Goal: Find specific page/section: Find specific page/section

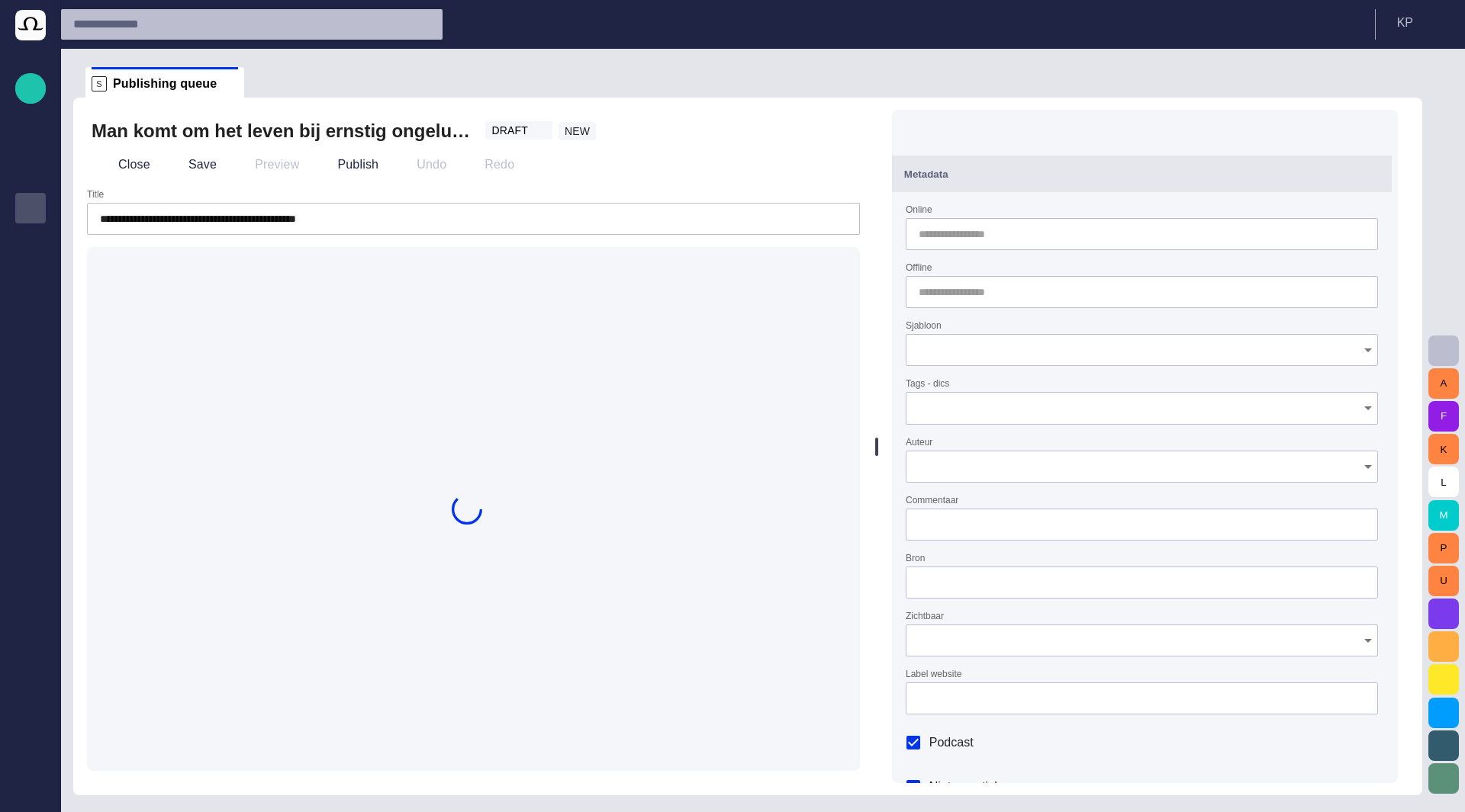
type input "**********"
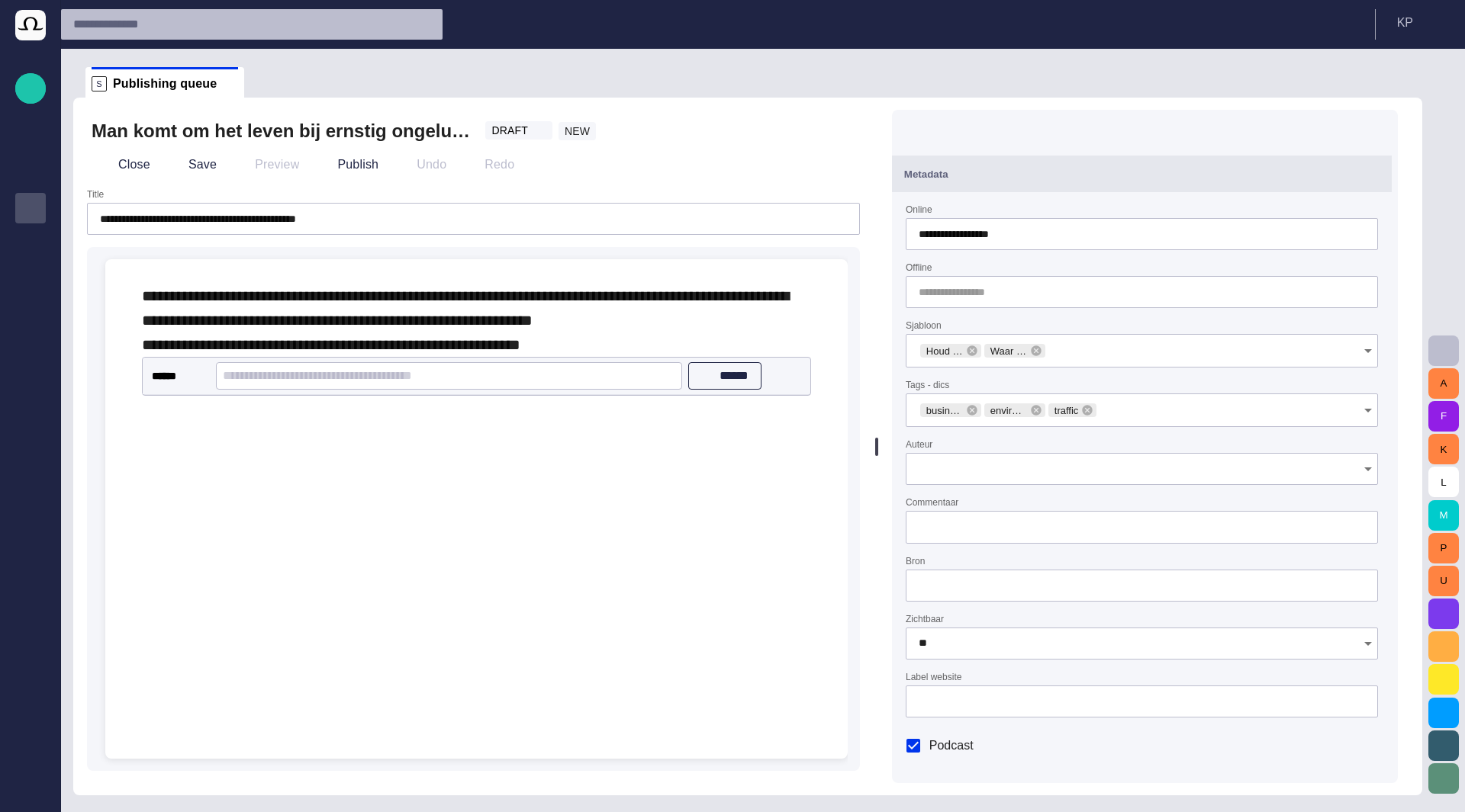
type input "**"
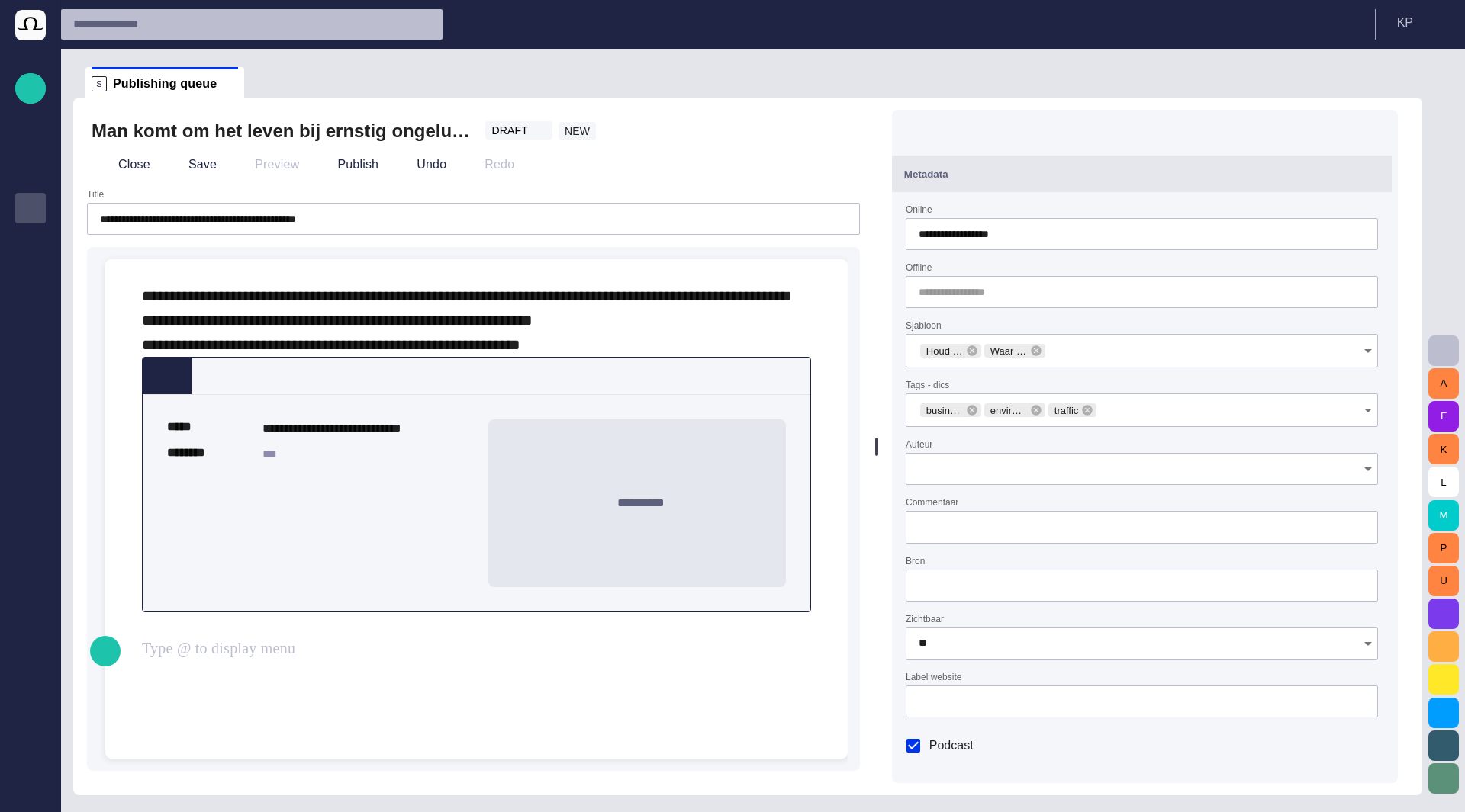
click at [432, 660] on div "**********" at bounding box center [477, 460] width 718 height 401
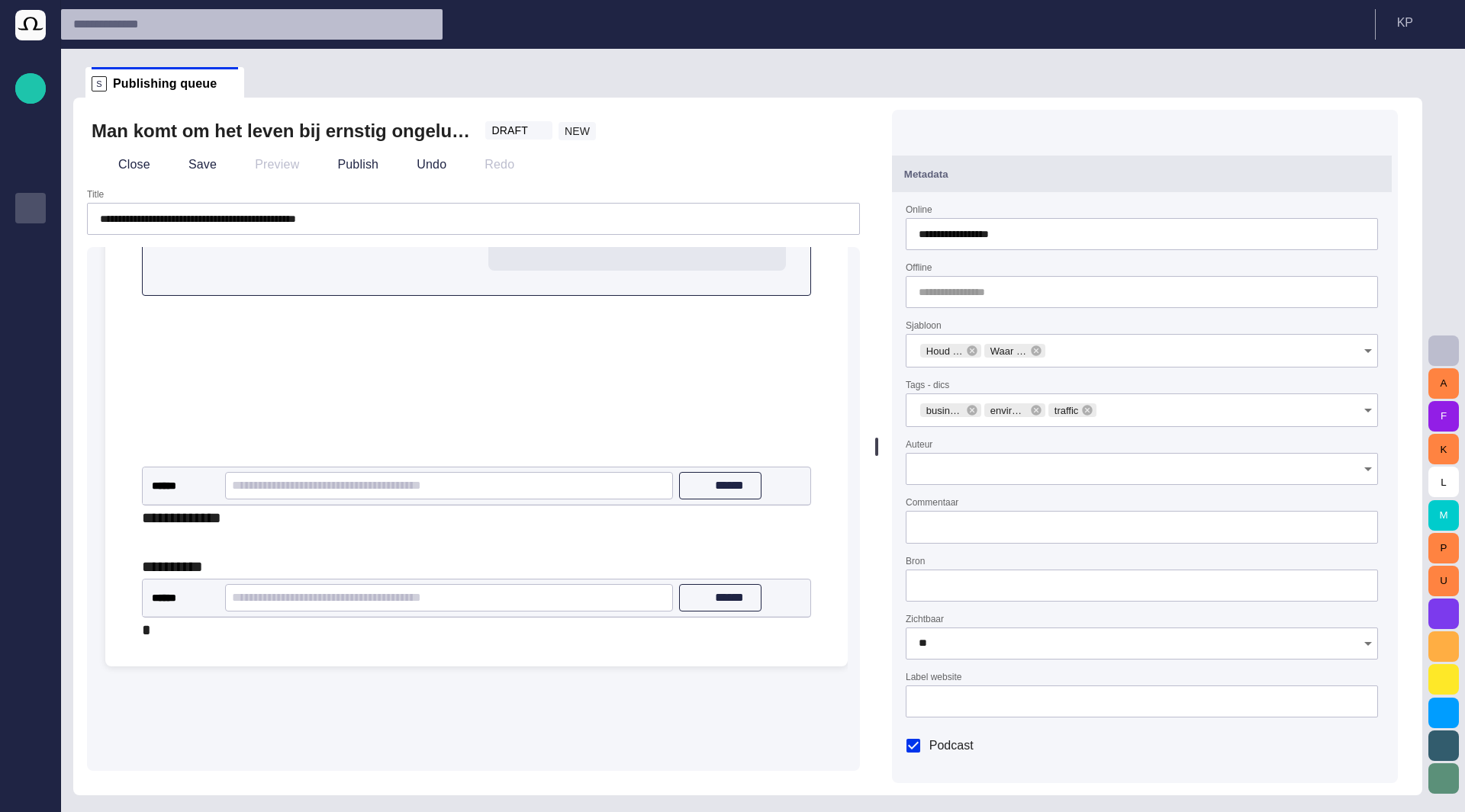
scroll to position [352, 0]
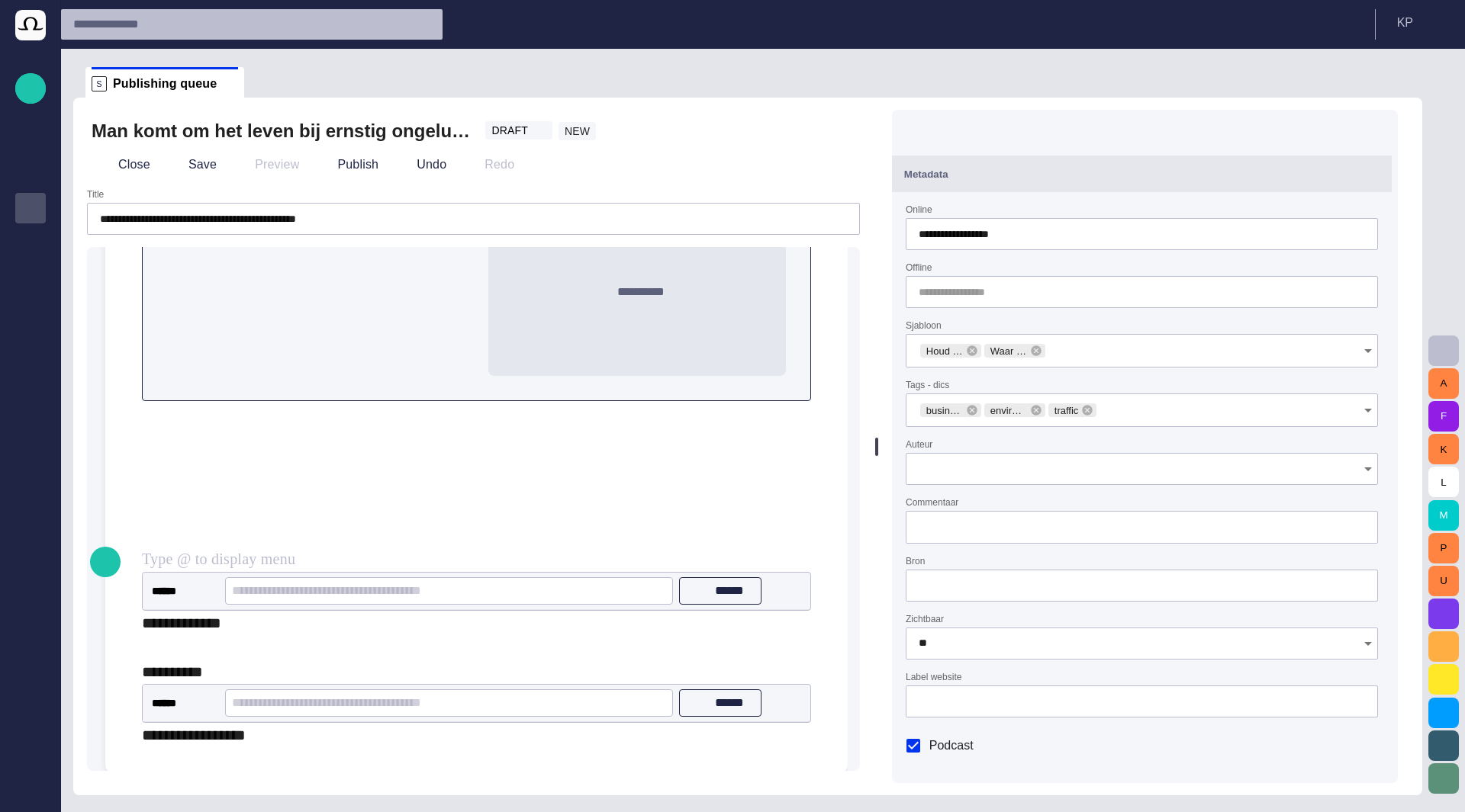
click at [352, 415] on div at bounding box center [476, 486] width 669 height 171
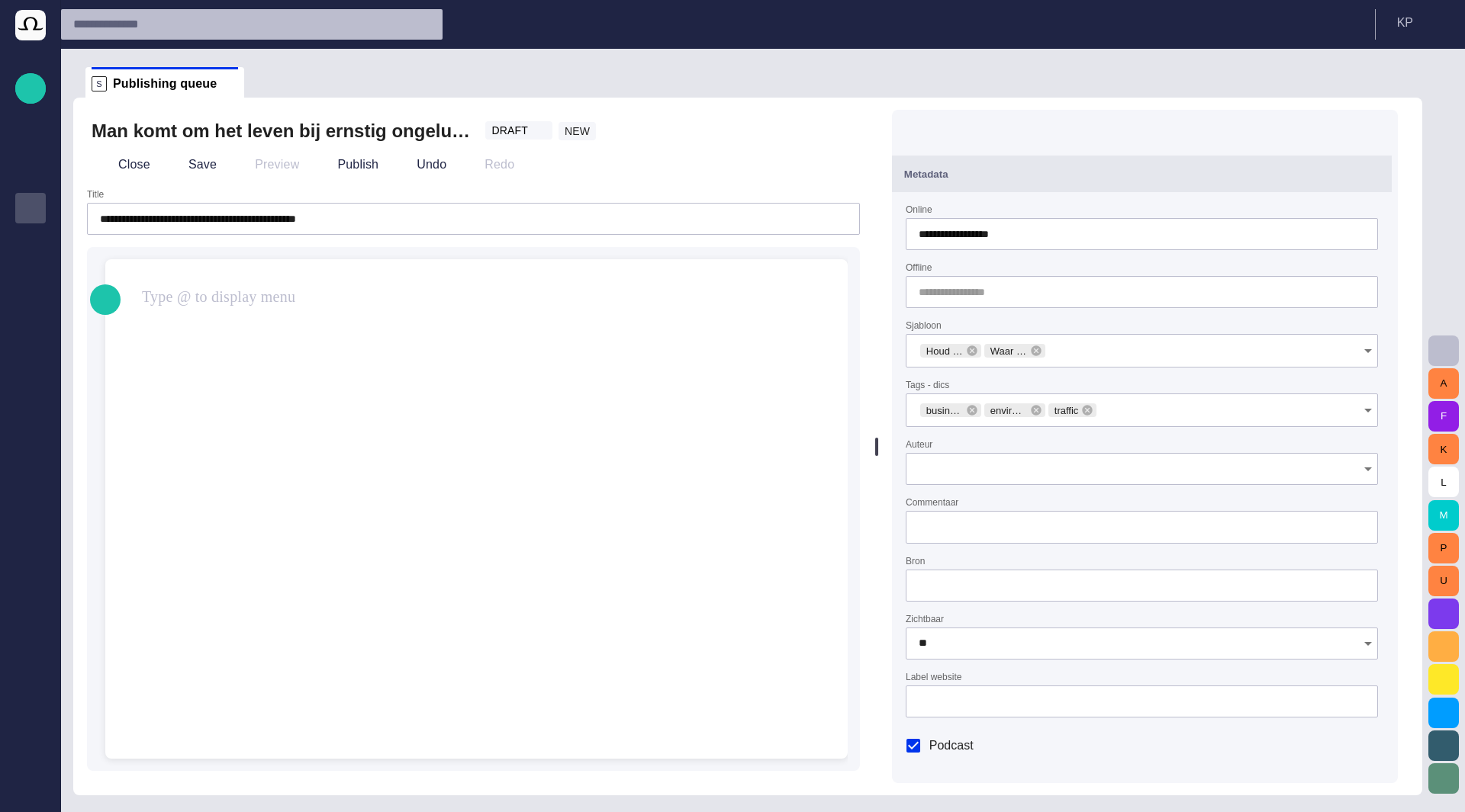
scroll to position [0, 0]
click at [400, 180] on div "Close Save Preview Publish Undo Redo" at bounding box center [473, 165] width 764 height 37
click at [398, 170] on button "Undo" at bounding box center [421, 165] width 61 height 27
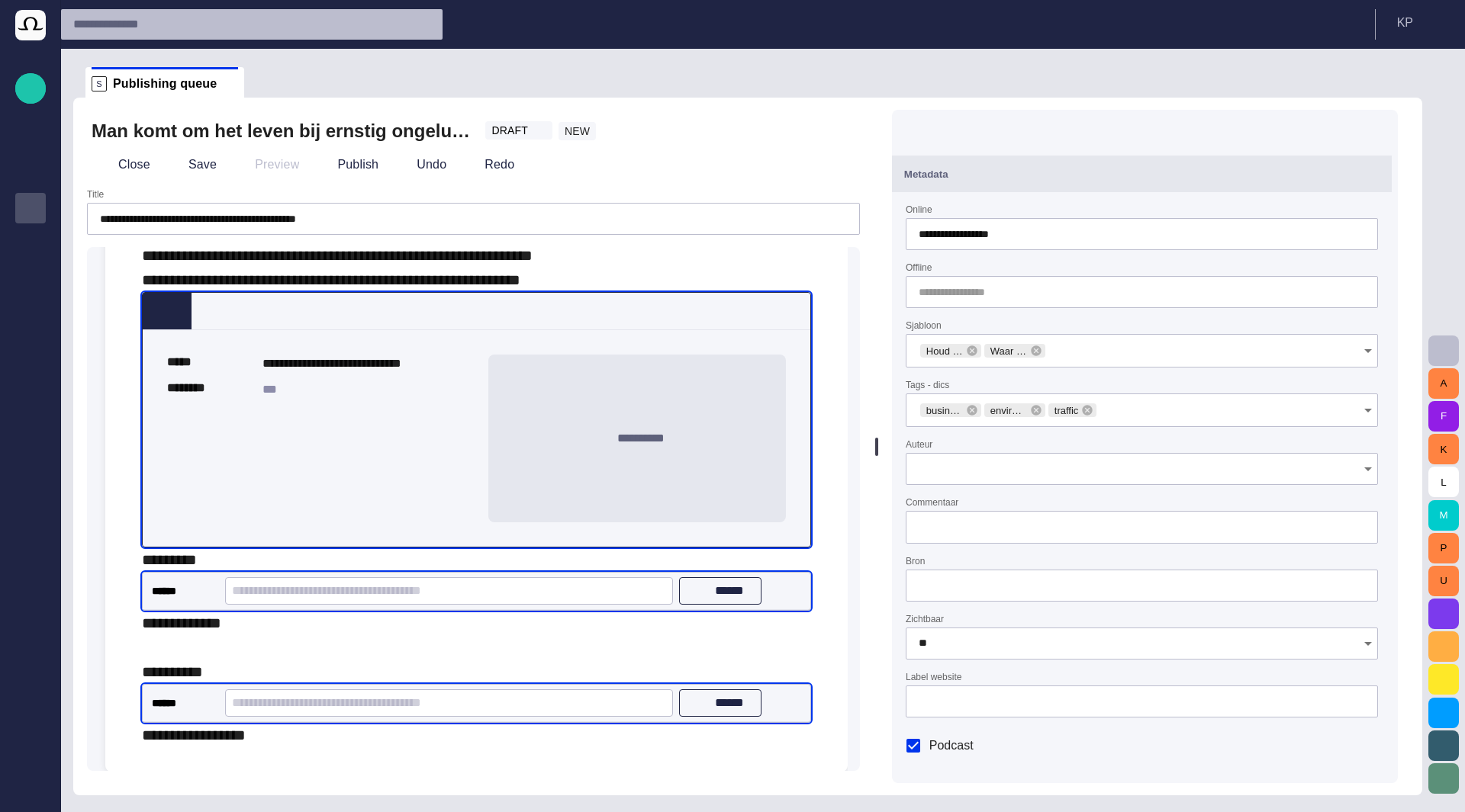
scroll to position [379, 0]
click at [1426, 24] on button "K P" at bounding box center [1420, 23] width 71 height 27
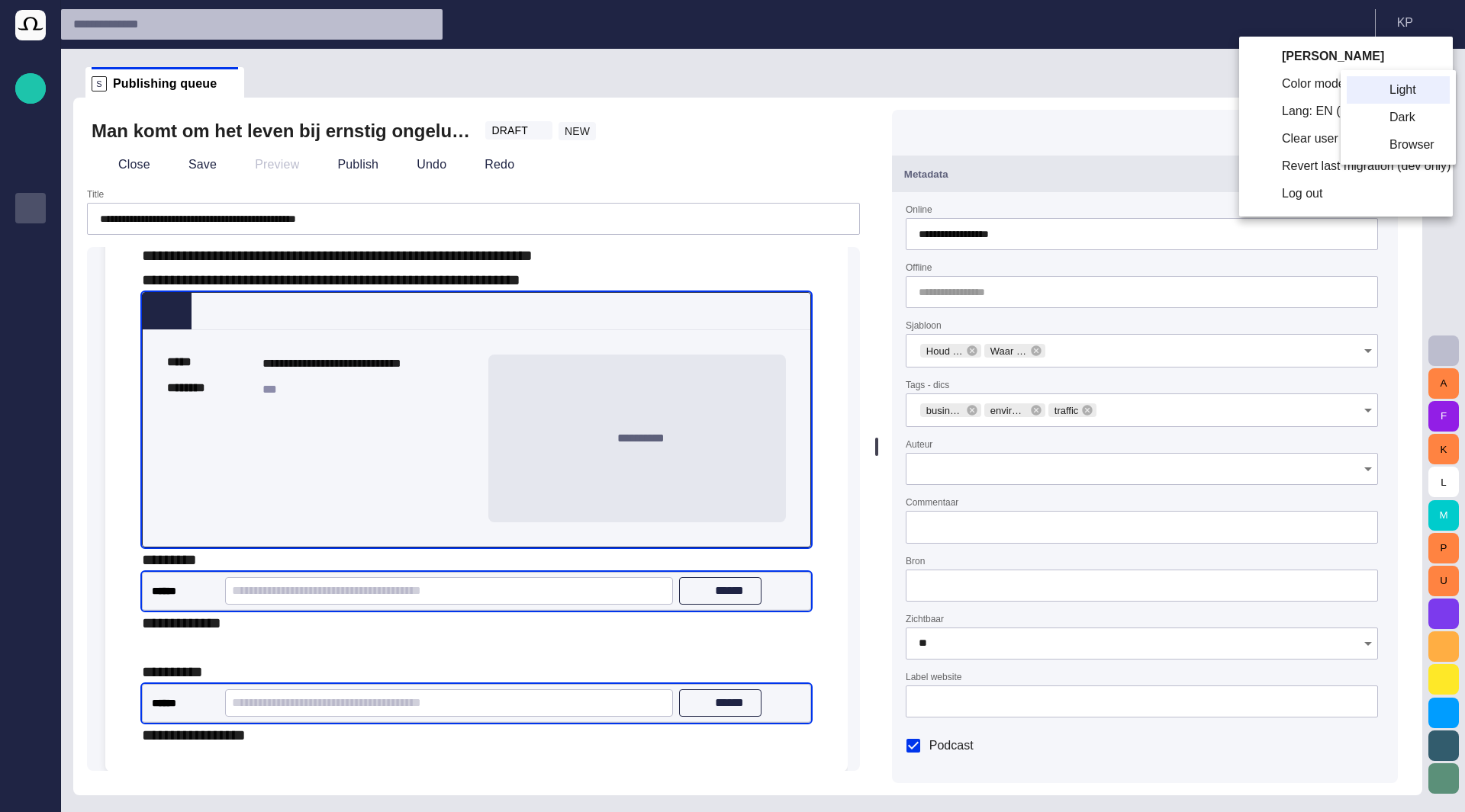
click at [1397, 111] on li "Dark" at bounding box center [1398, 118] width 103 height 27
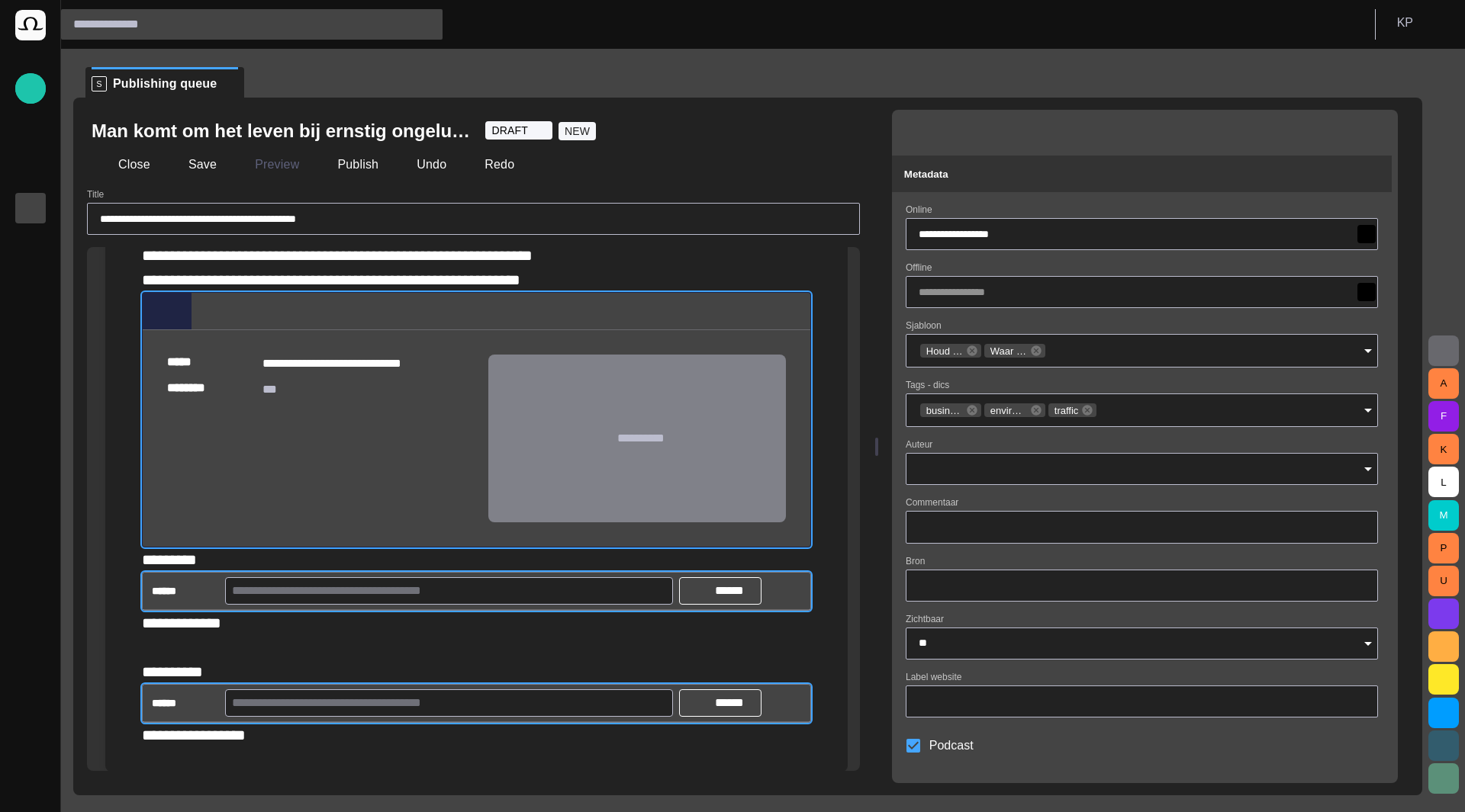
click at [427, 579] on input "text" at bounding box center [450, 591] width 435 height 25
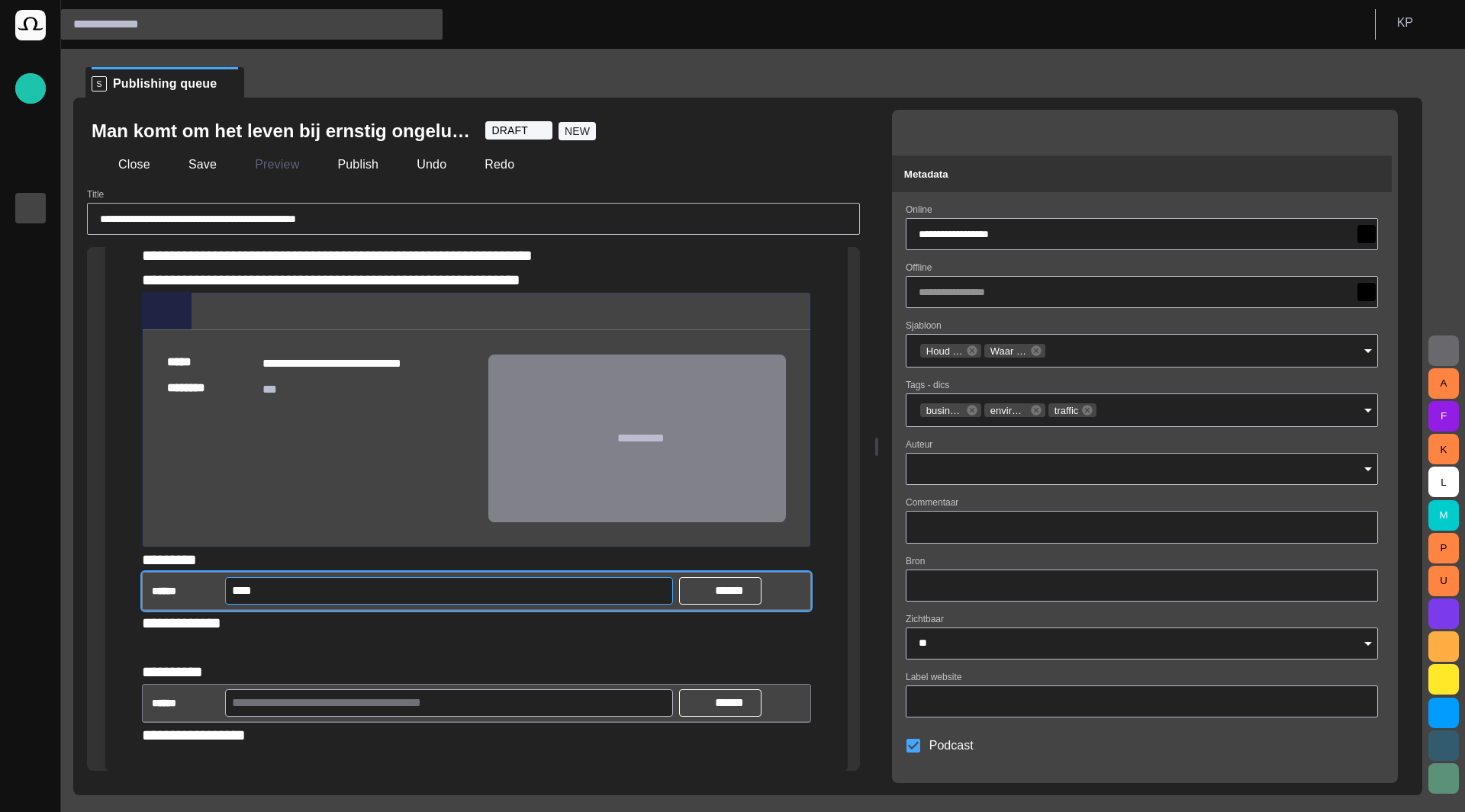
type input "****"
click at [27, 330] on p "Planning" at bounding box center [30, 328] width 18 height 15
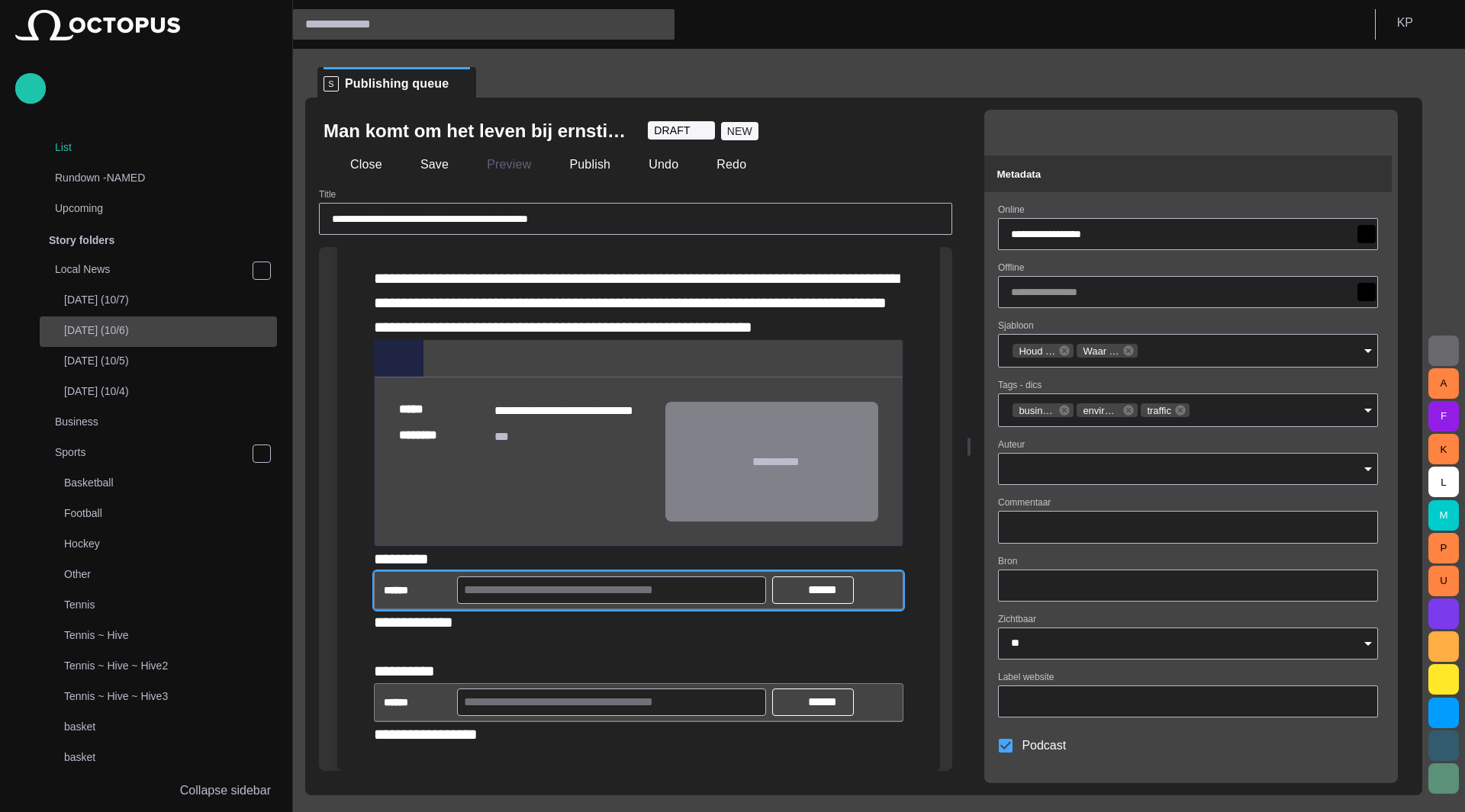
scroll to position [182, 0]
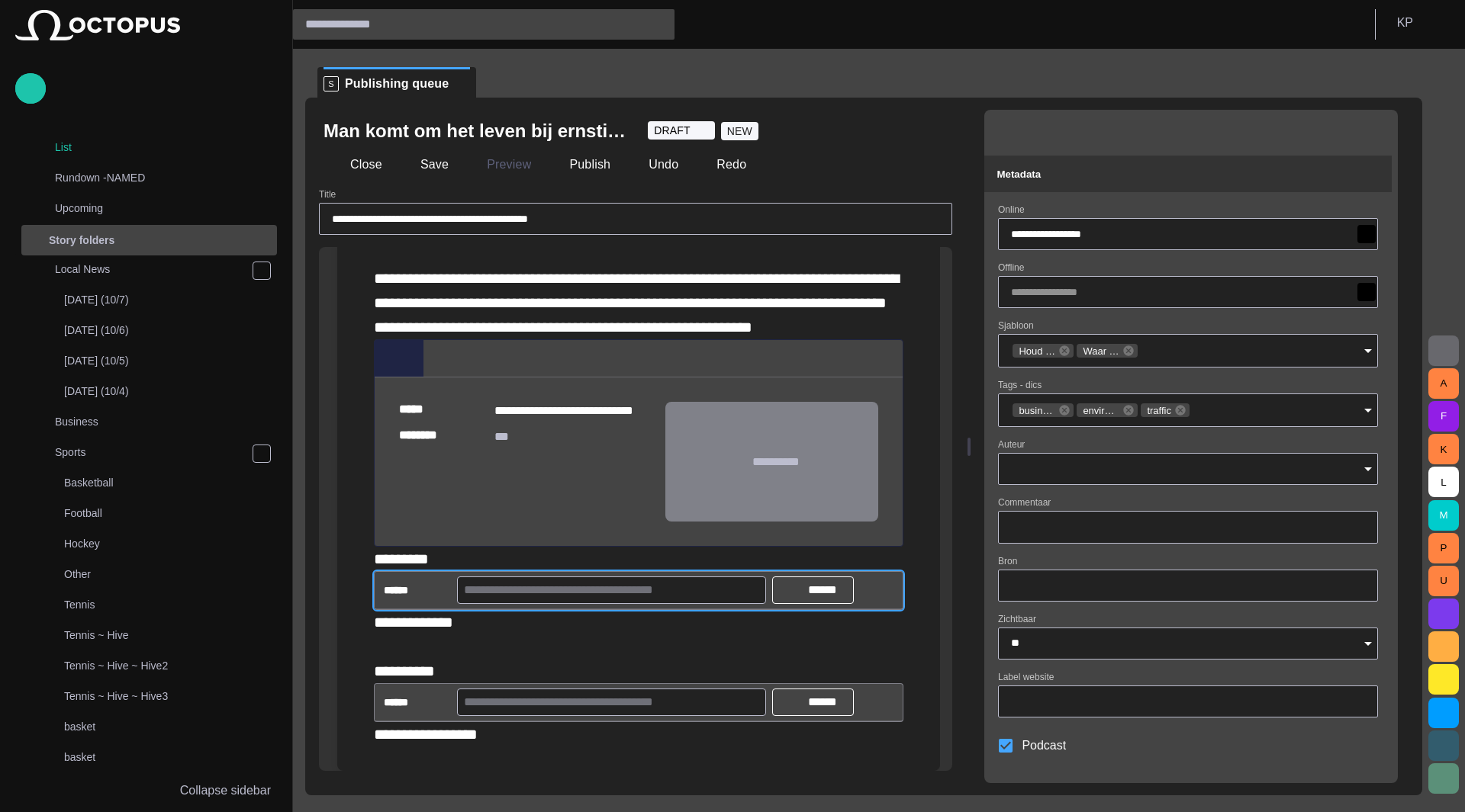
click at [256, 241] on span "main menu" at bounding box center [262, 241] width 12 height 12
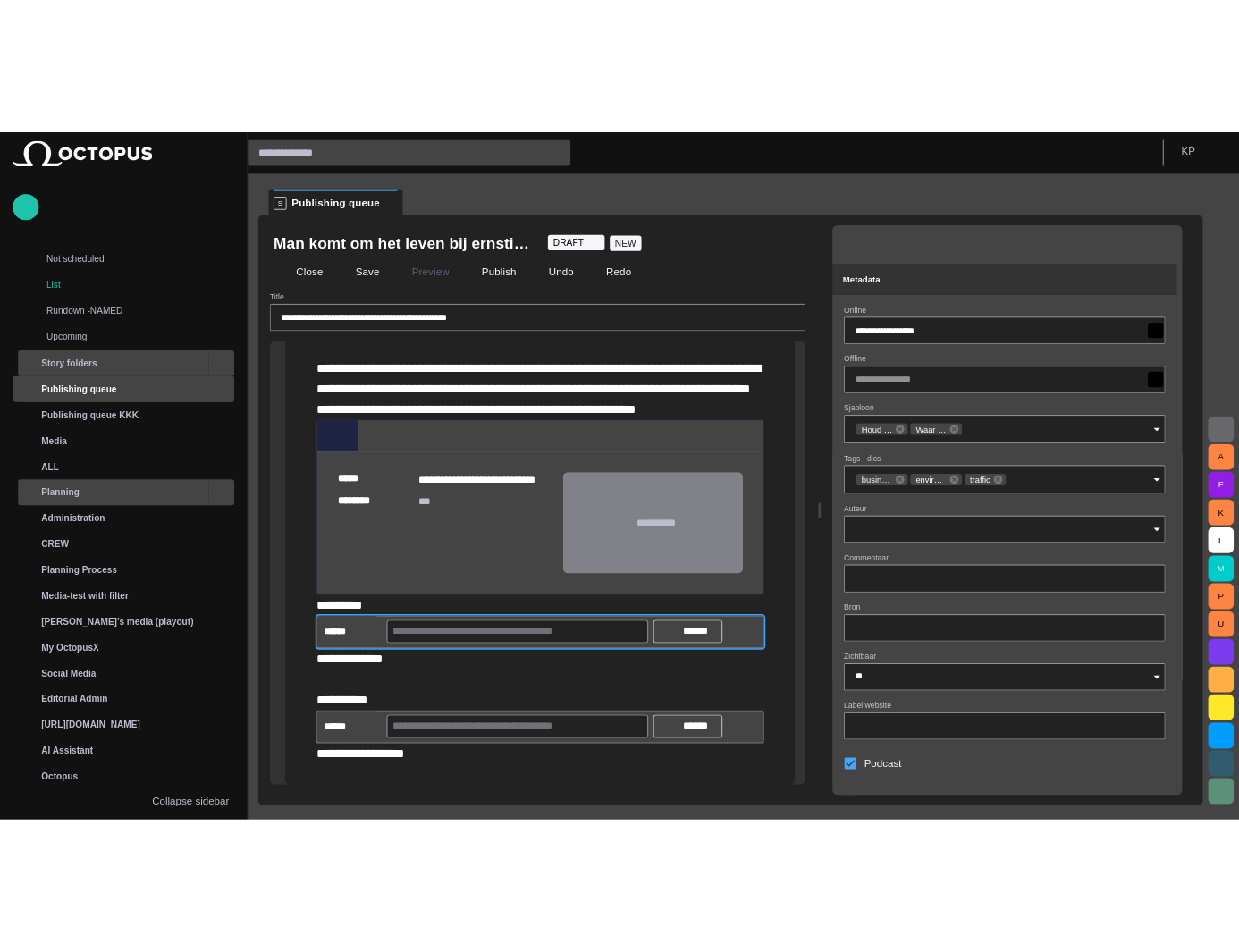
scroll to position [0, 0]
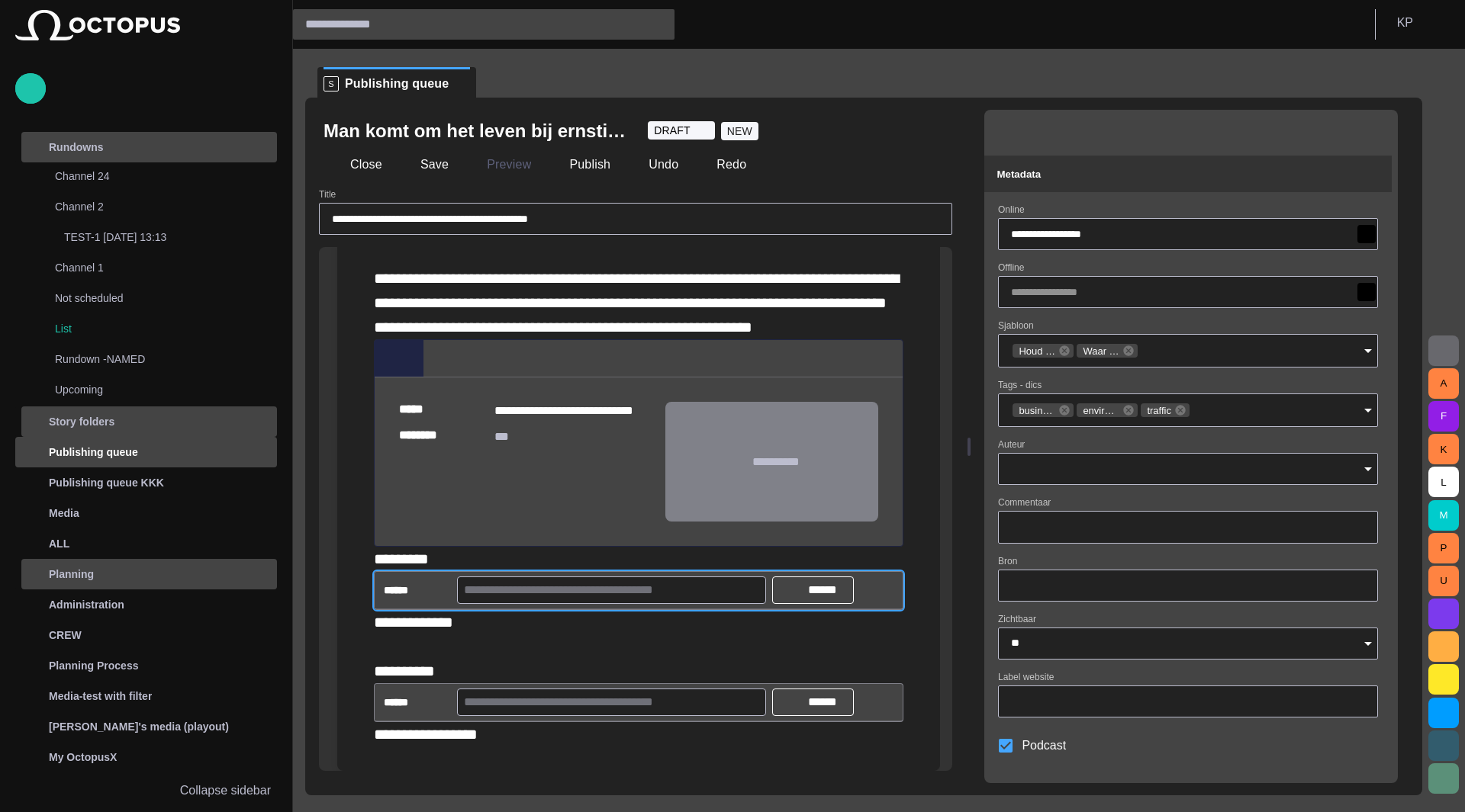
click at [264, 146] on div "main menu" at bounding box center [262, 148] width 31 height 31
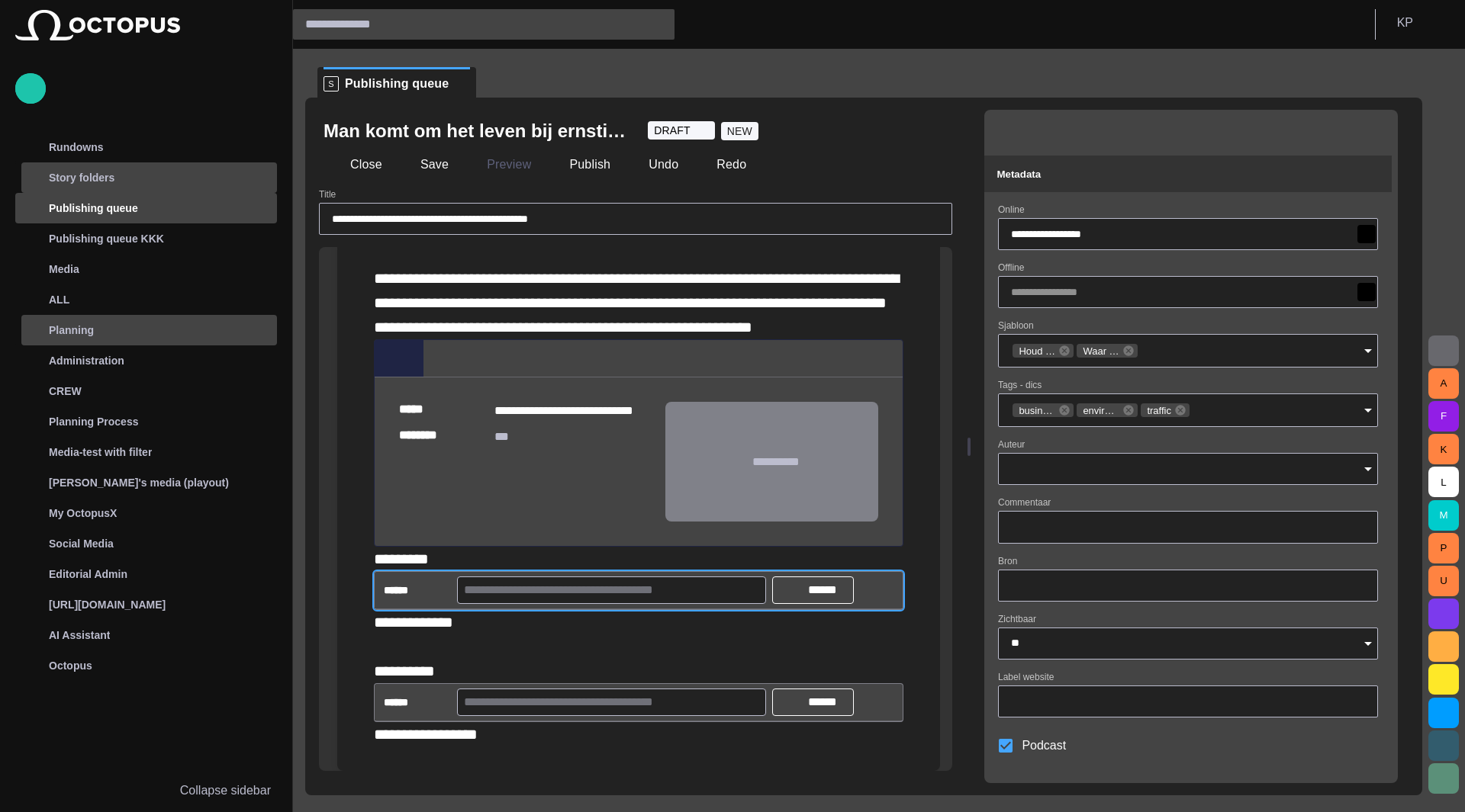
click at [186, 328] on div "Planning" at bounding box center [136, 330] width 222 height 25
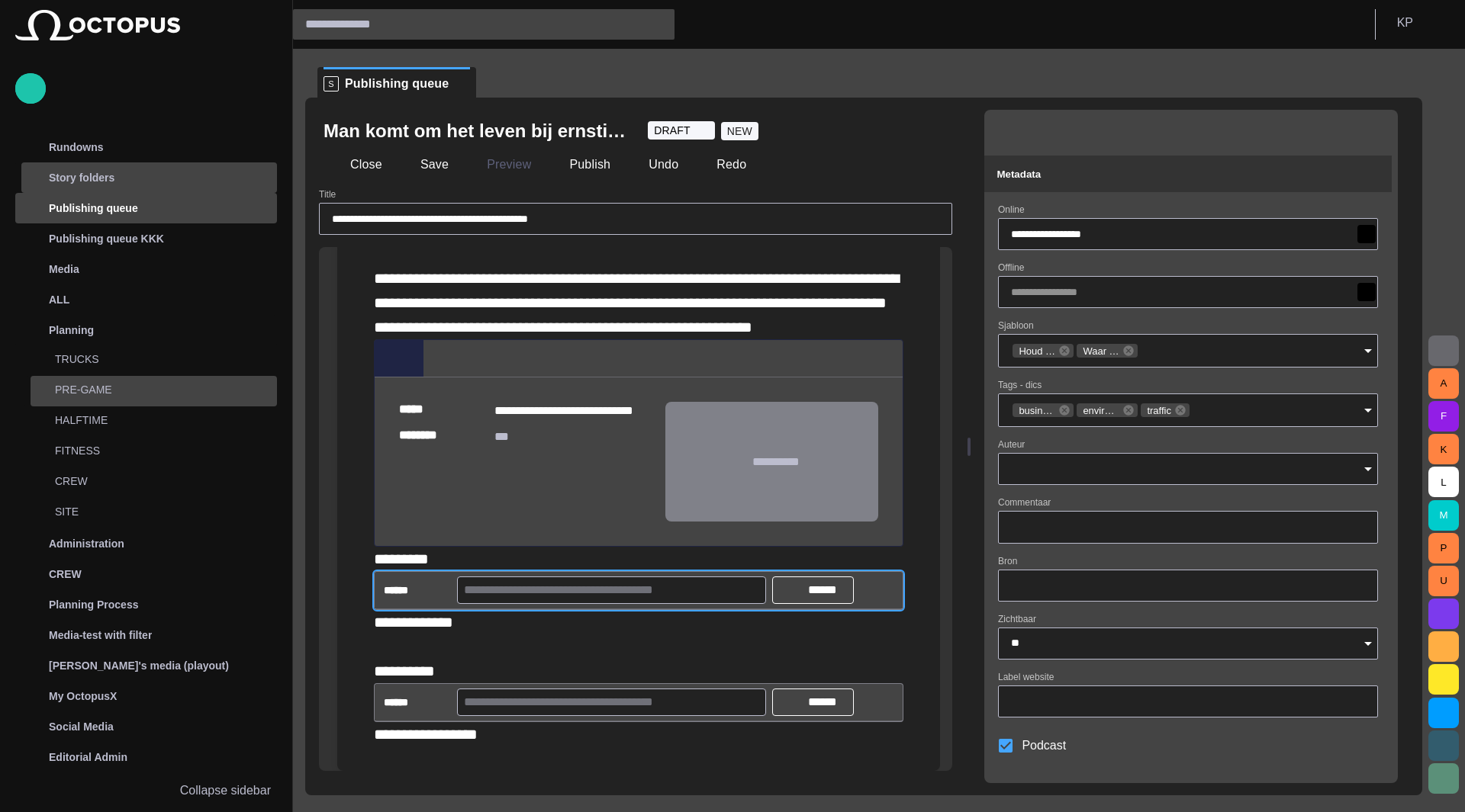
click at [90, 386] on p "PRE-GAME" at bounding box center [166, 390] width 222 height 15
click at [84, 350] on div "TRUCKS" at bounding box center [154, 359] width 243 height 21
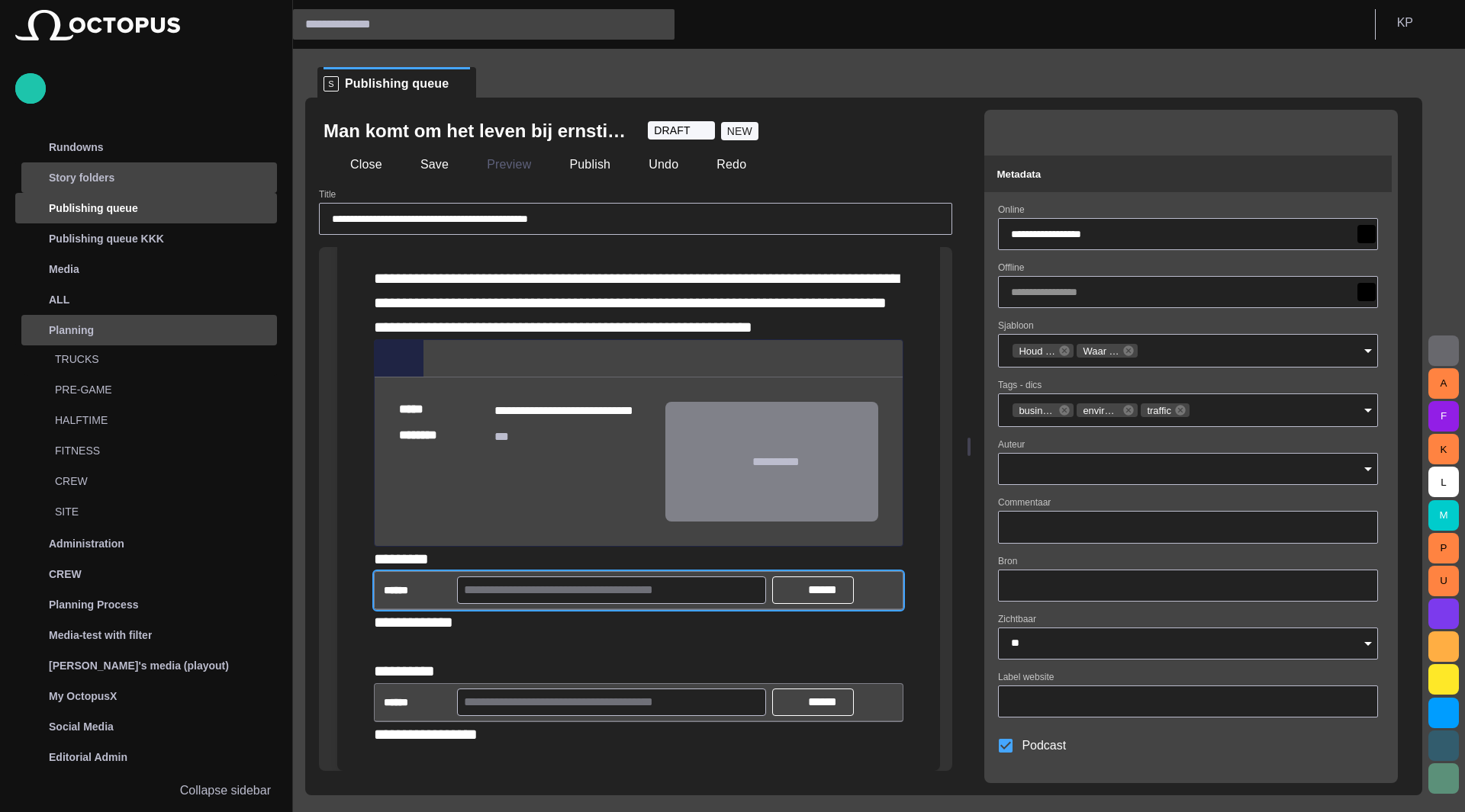
click at [85, 336] on p "Planning" at bounding box center [71, 330] width 45 height 15
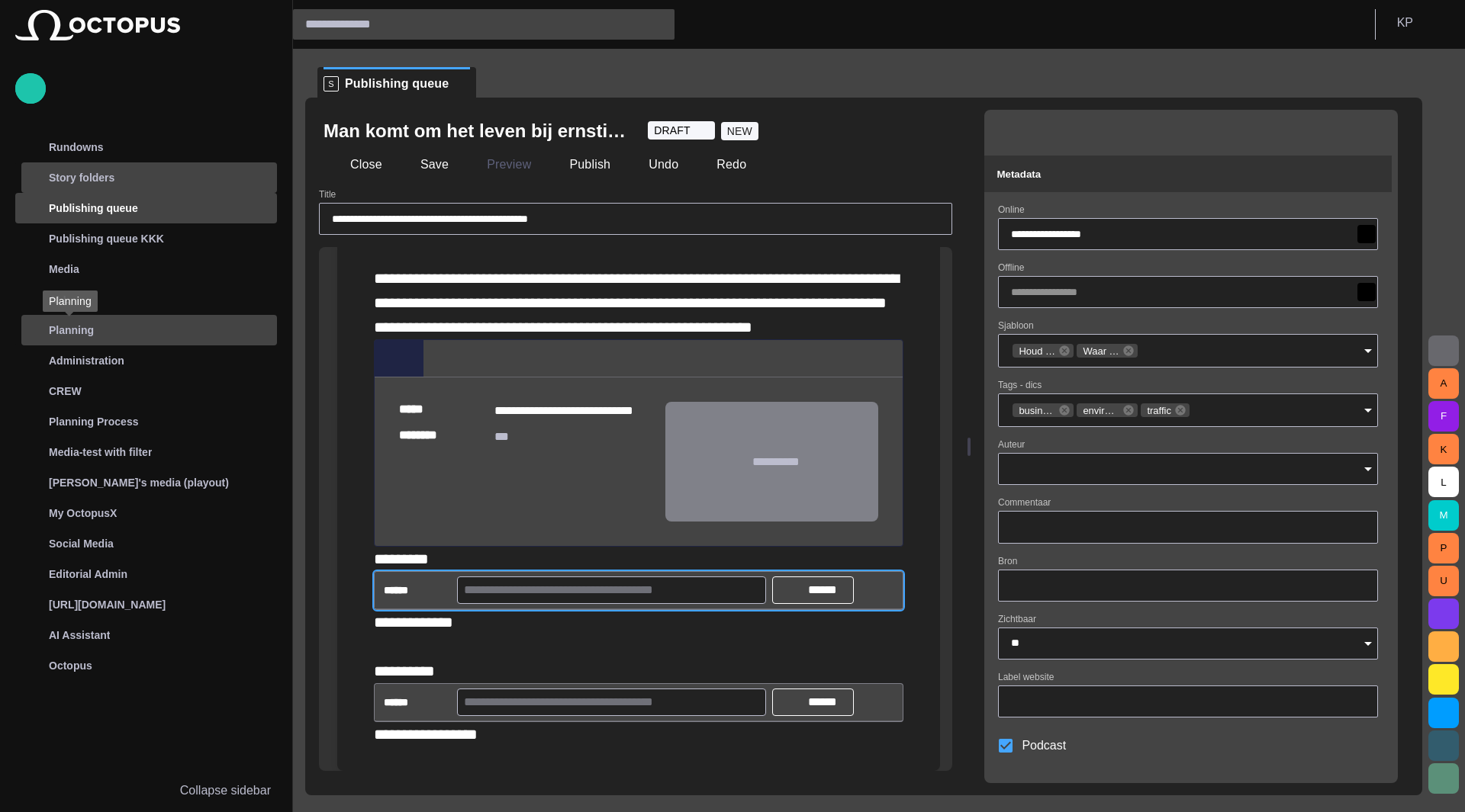
click at [85, 336] on p "Planning" at bounding box center [71, 330] width 45 height 15
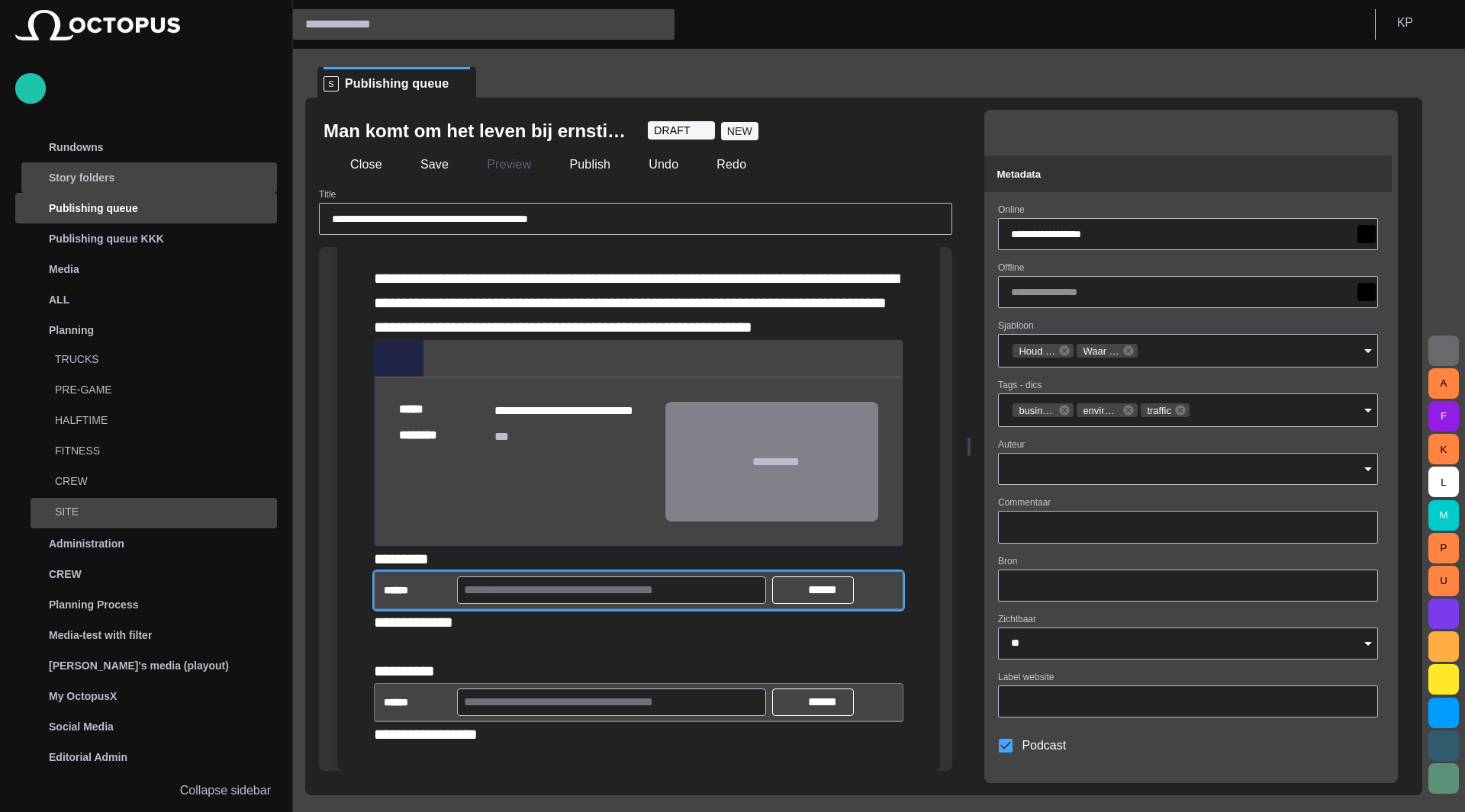
click at [89, 511] on p "SITE" at bounding box center [166, 512] width 222 height 15
click at [362, 165] on button "Close" at bounding box center [355, 165] width 64 height 27
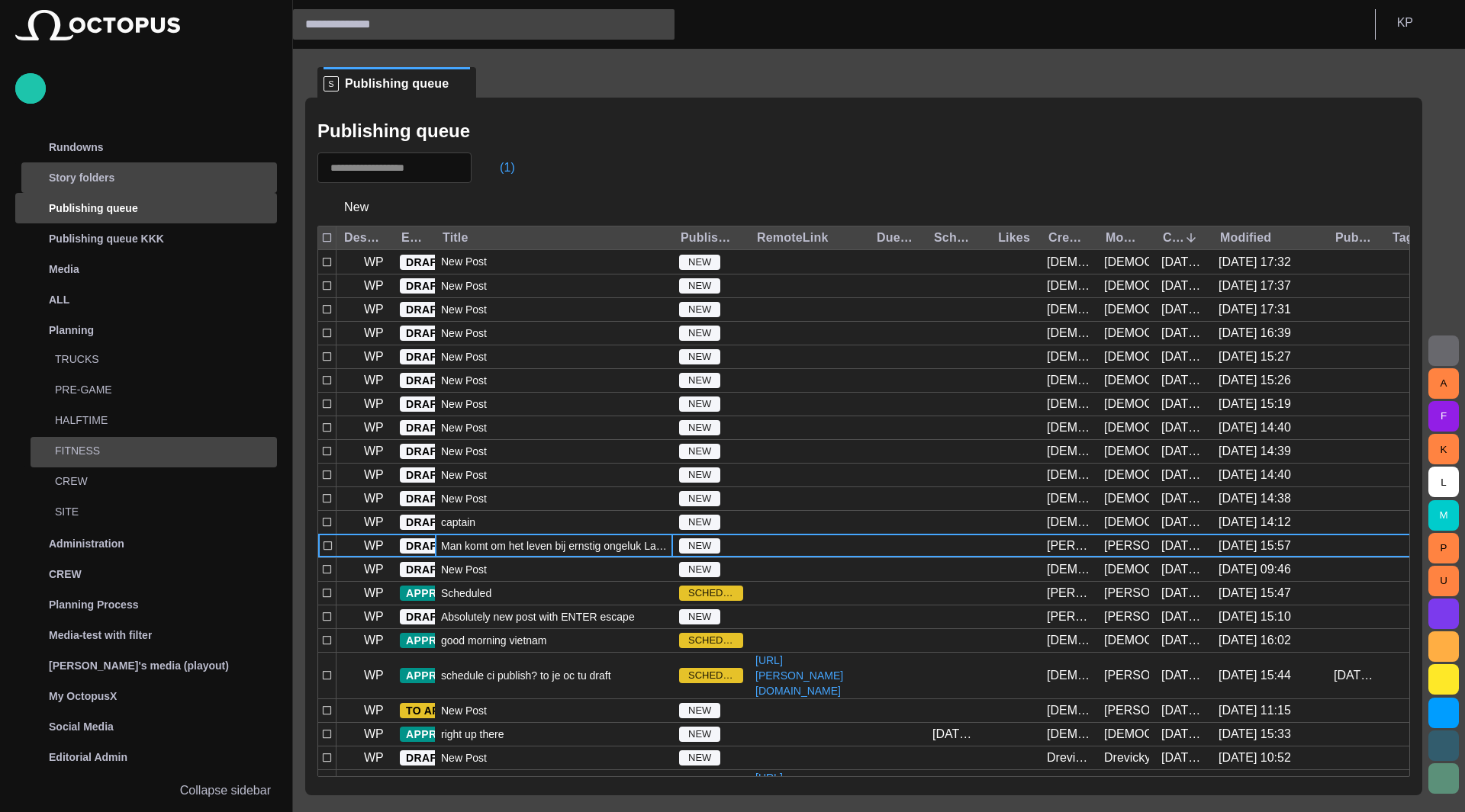
click at [180, 444] on p "FITNESS" at bounding box center [150, 451] width 191 height 15
click at [256, 454] on span "main menu" at bounding box center [262, 452] width 12 height 12
click at [207, 456] on p "FITNESS" at bounding box center [150, 451] width 191 height 15
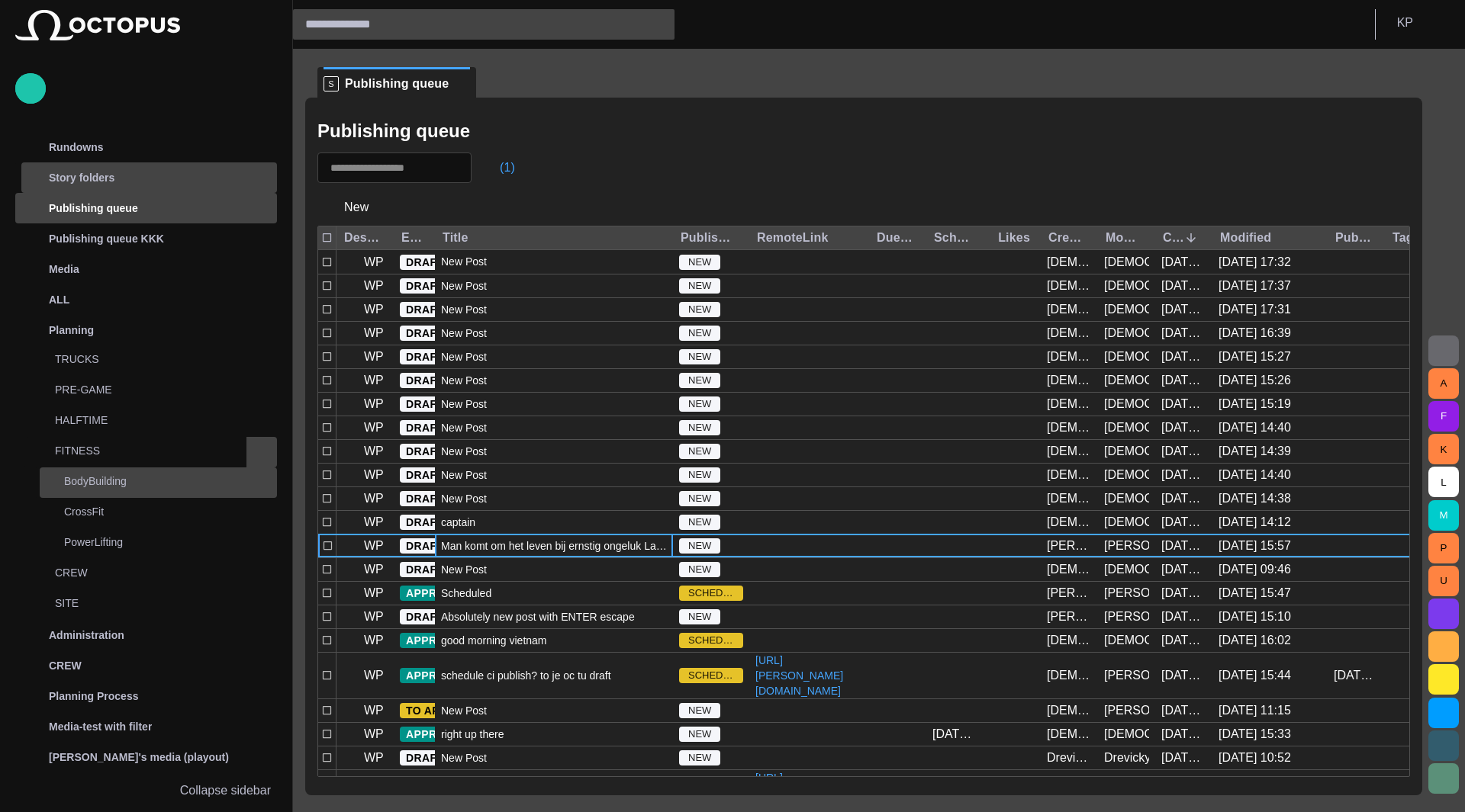
click at [115, 481] on p "BodyBuilding" at bounding box center [171, 481] width 213 height 15
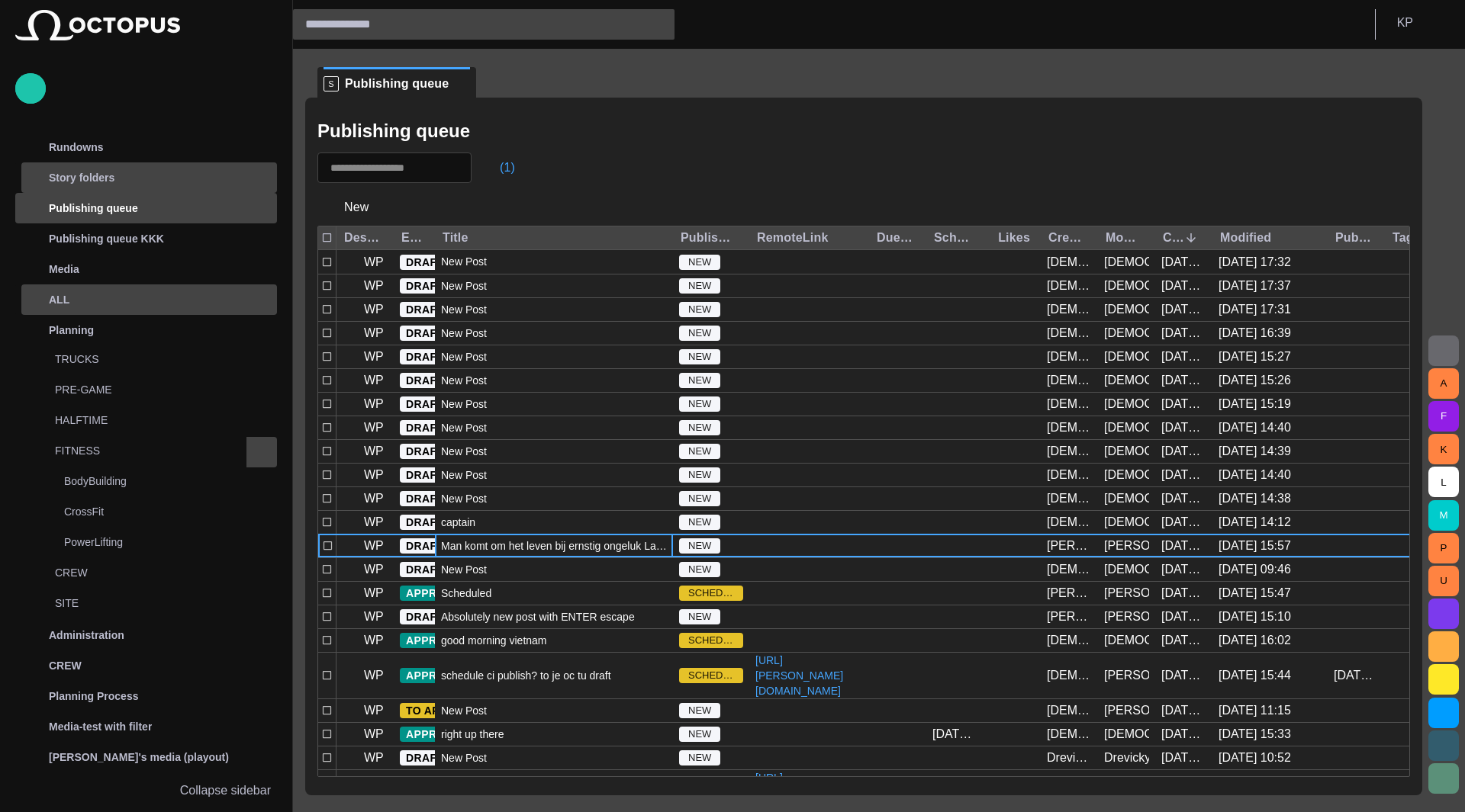
click at [149, 309] on div "ALL" at bounding box center [136, 299] width 222 height 25
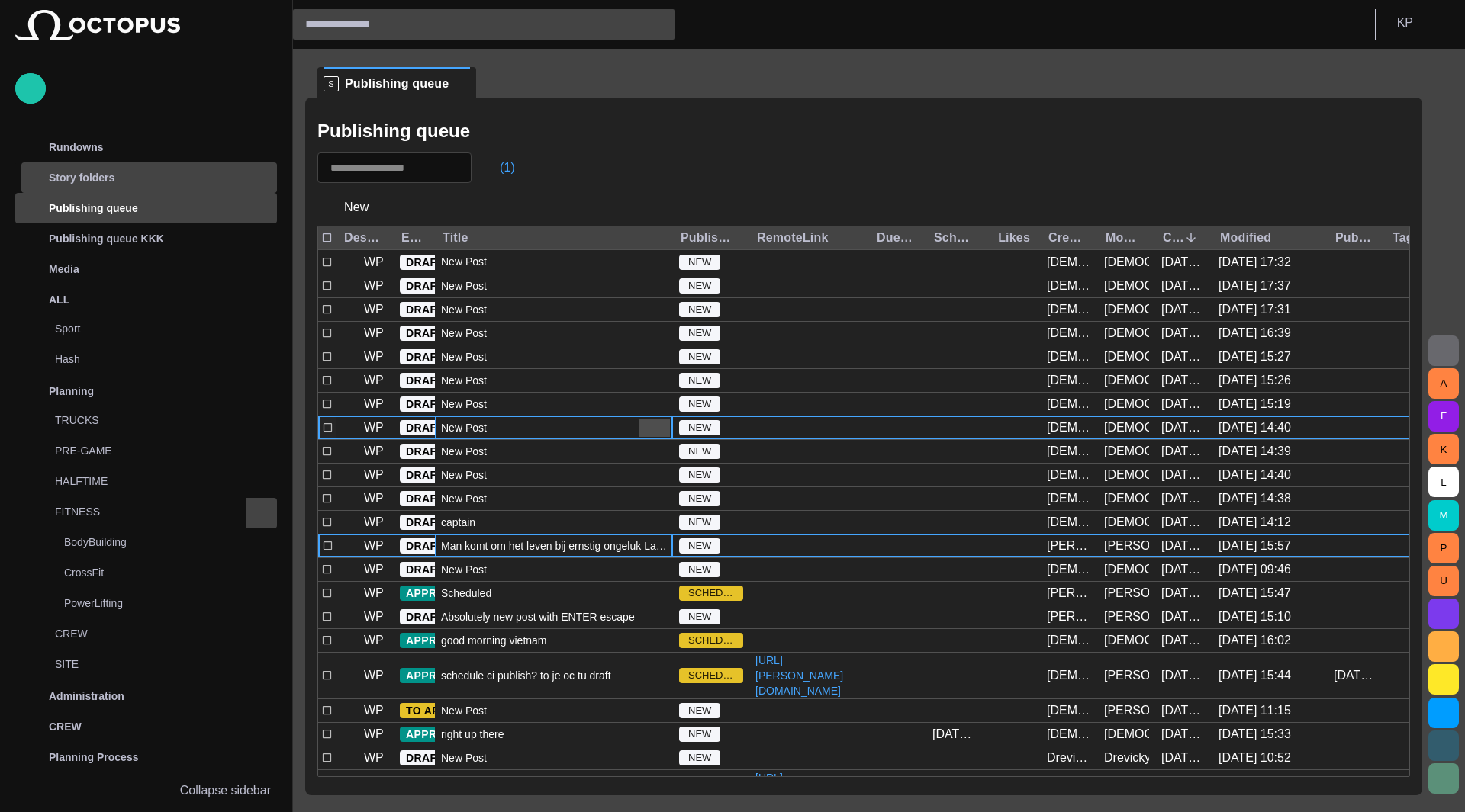
click at [656, 430] on span "button" at bounding box center [654, 427] width 18 height 18
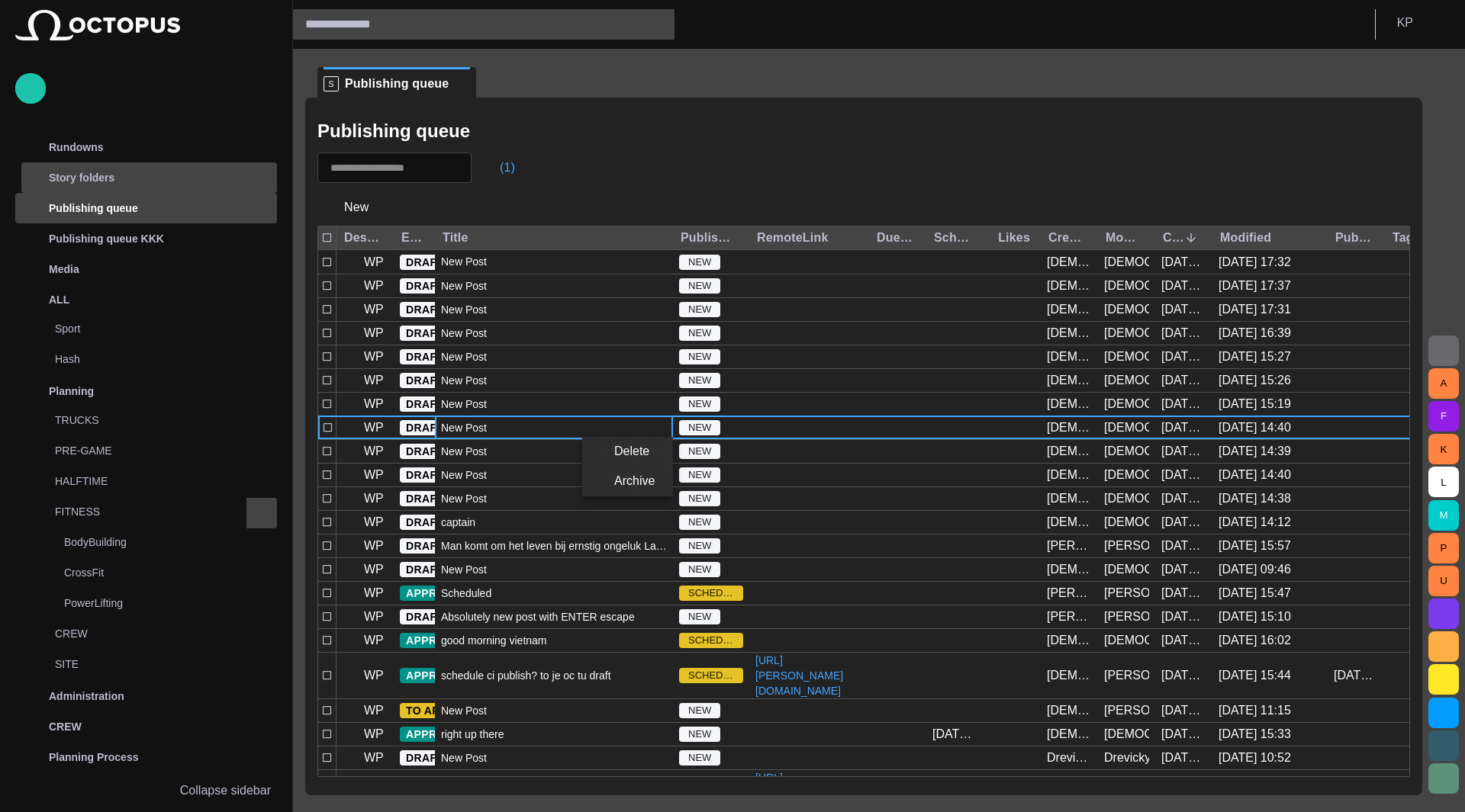
click at [471, 285] on div at bounding box center [732, 406] width 1465 height 812
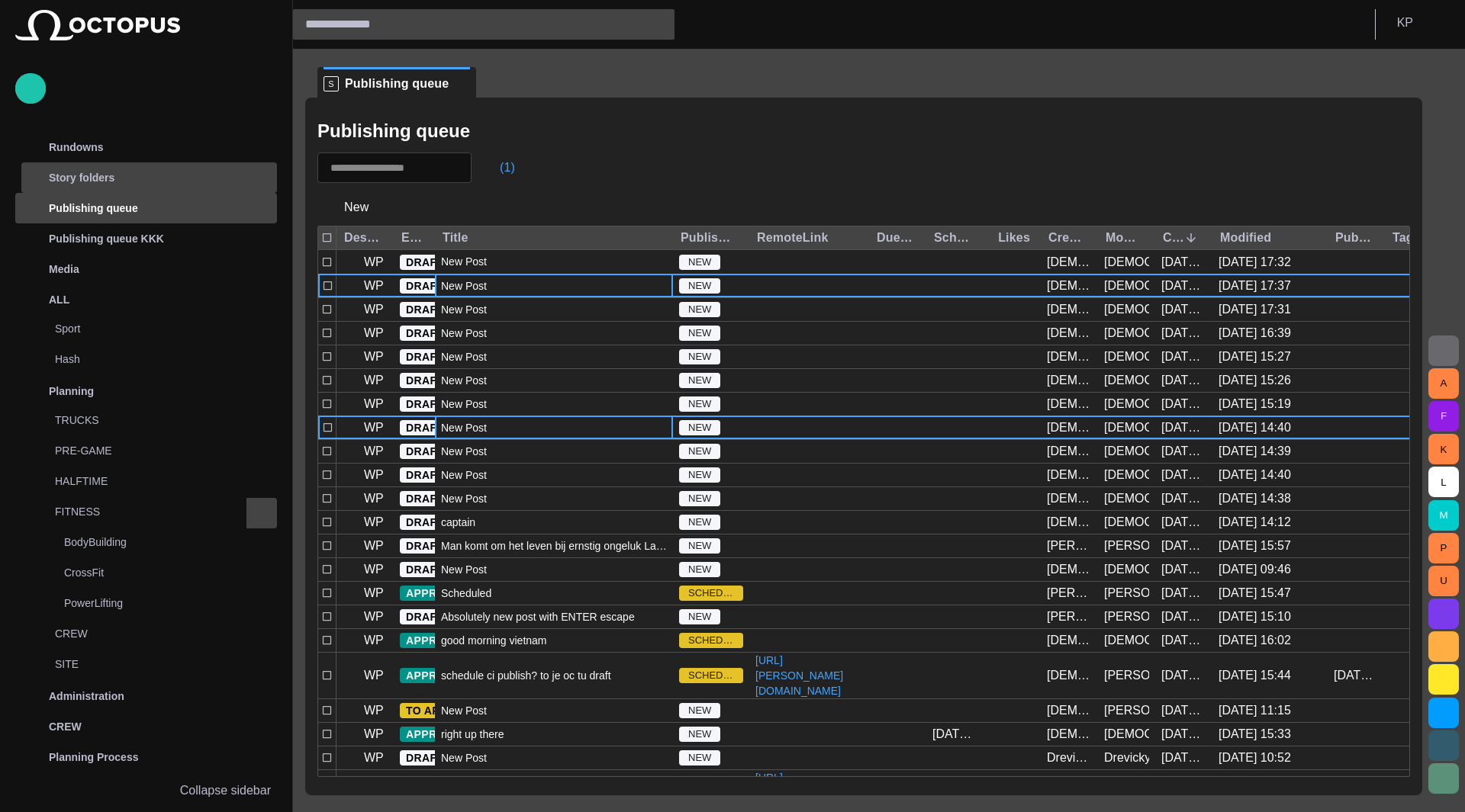
click at [471, 285] on span "New Post" at bounding box center [464, 286] width 46 height 15
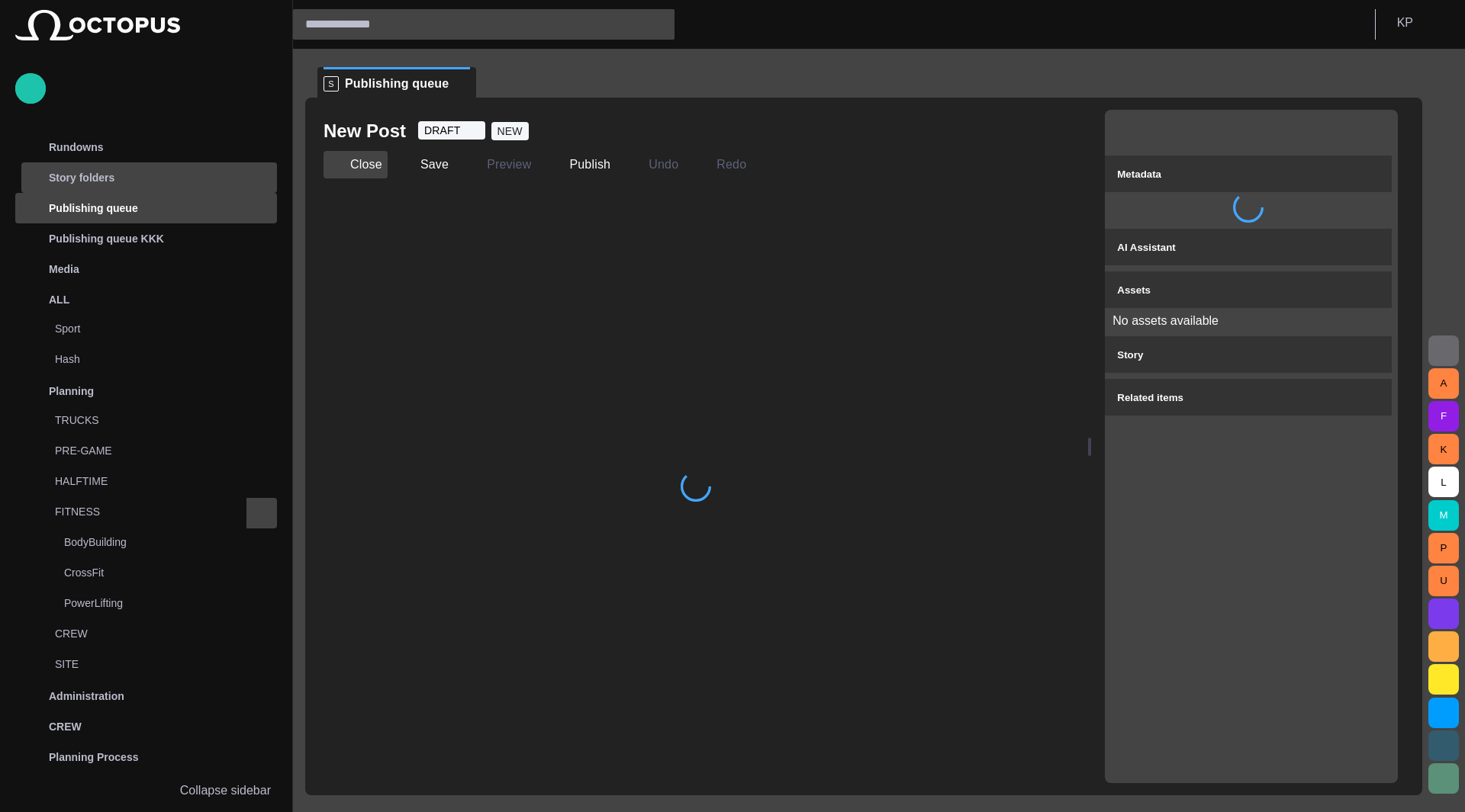
click at [357, 170] on button "Close" at bounding box center [355, 165] width 64 height 27
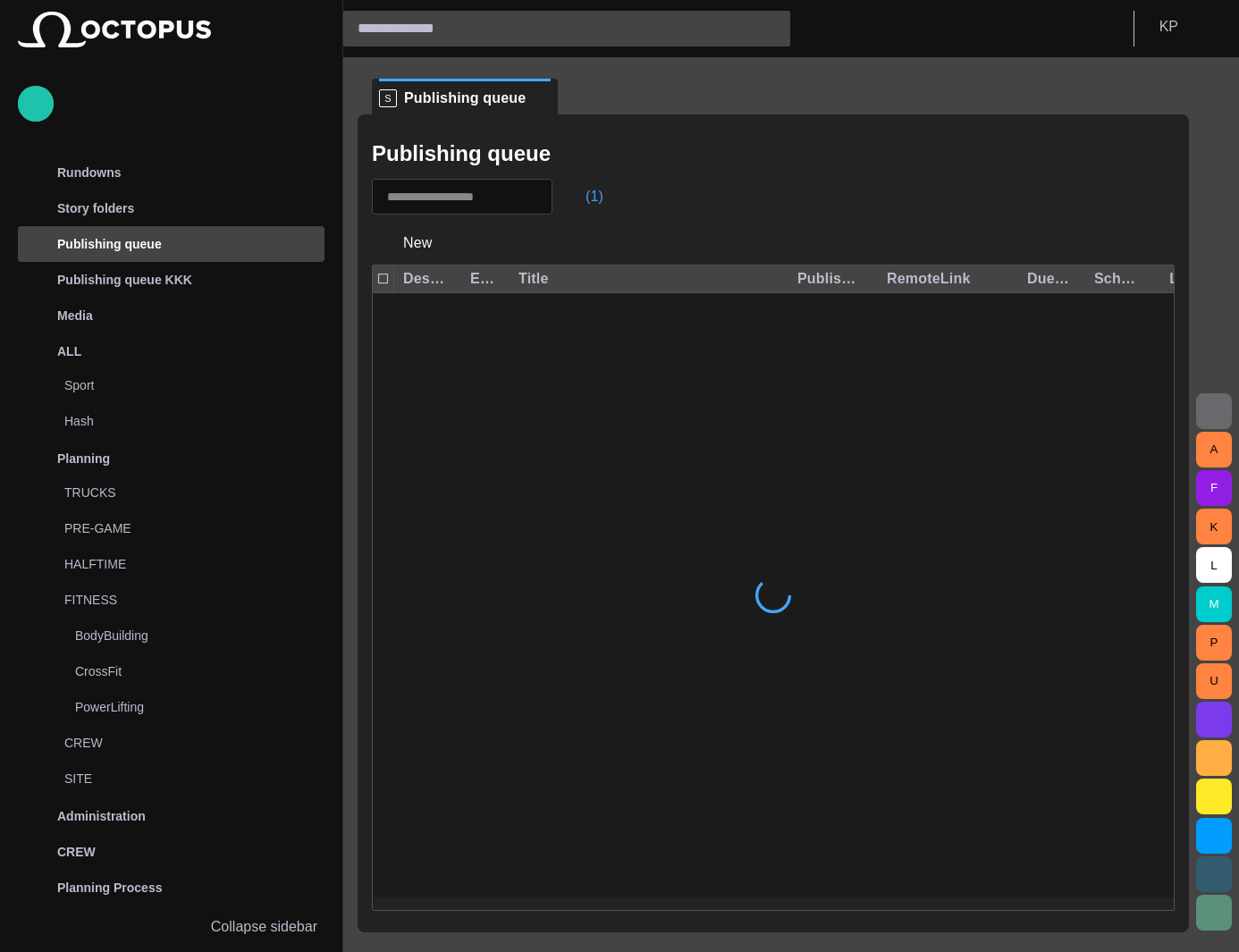
scroll to position [72, 0]
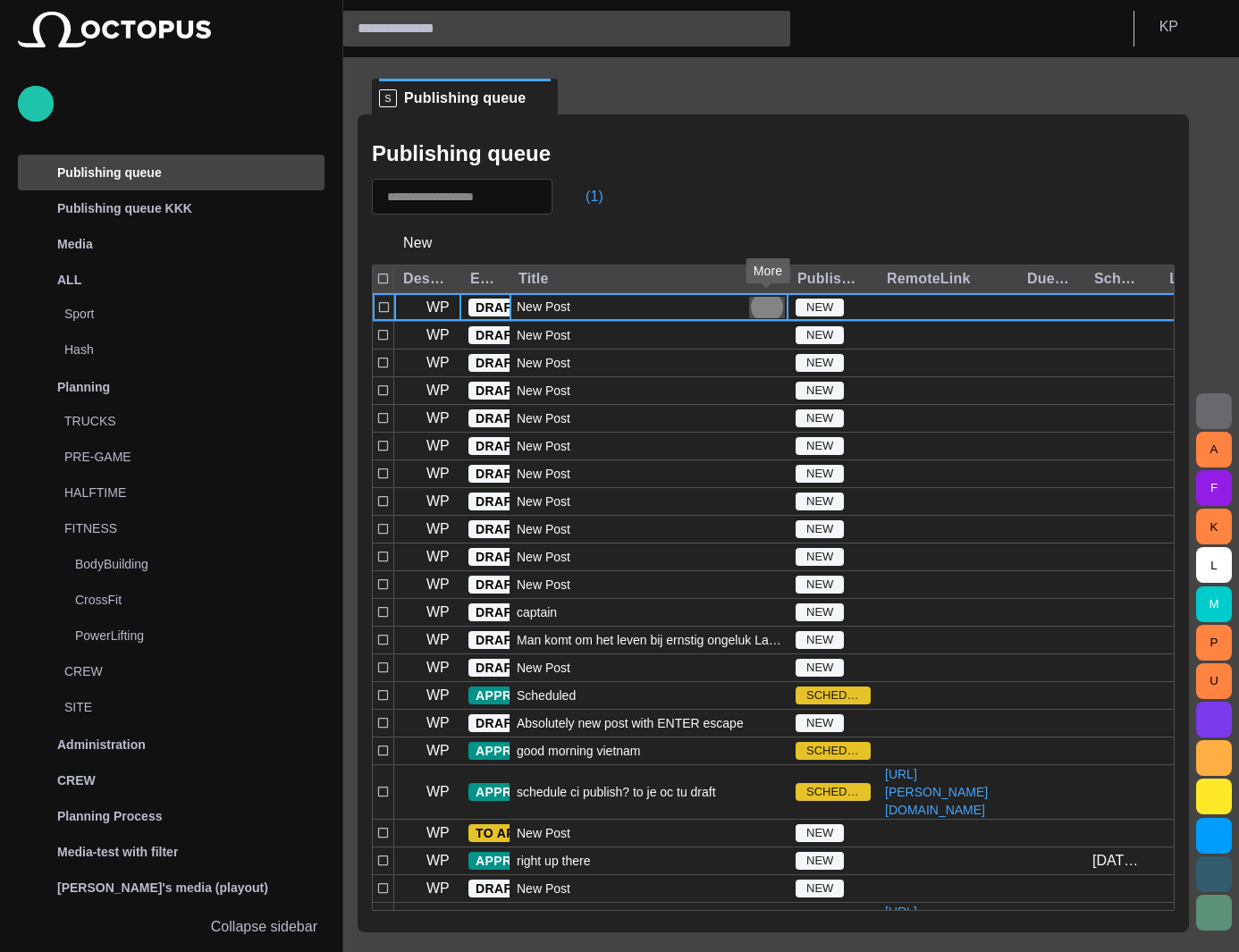
click at [760, 305] on span "button" at bounding box center [767, 307] width 21 height 21
click at [147, 211] on div at bounding box center [619, 476] width 1239 height 952
click at [147, 211] on p "Publishing queue KKK" at bounding box center [124, 208] width 135 height 18
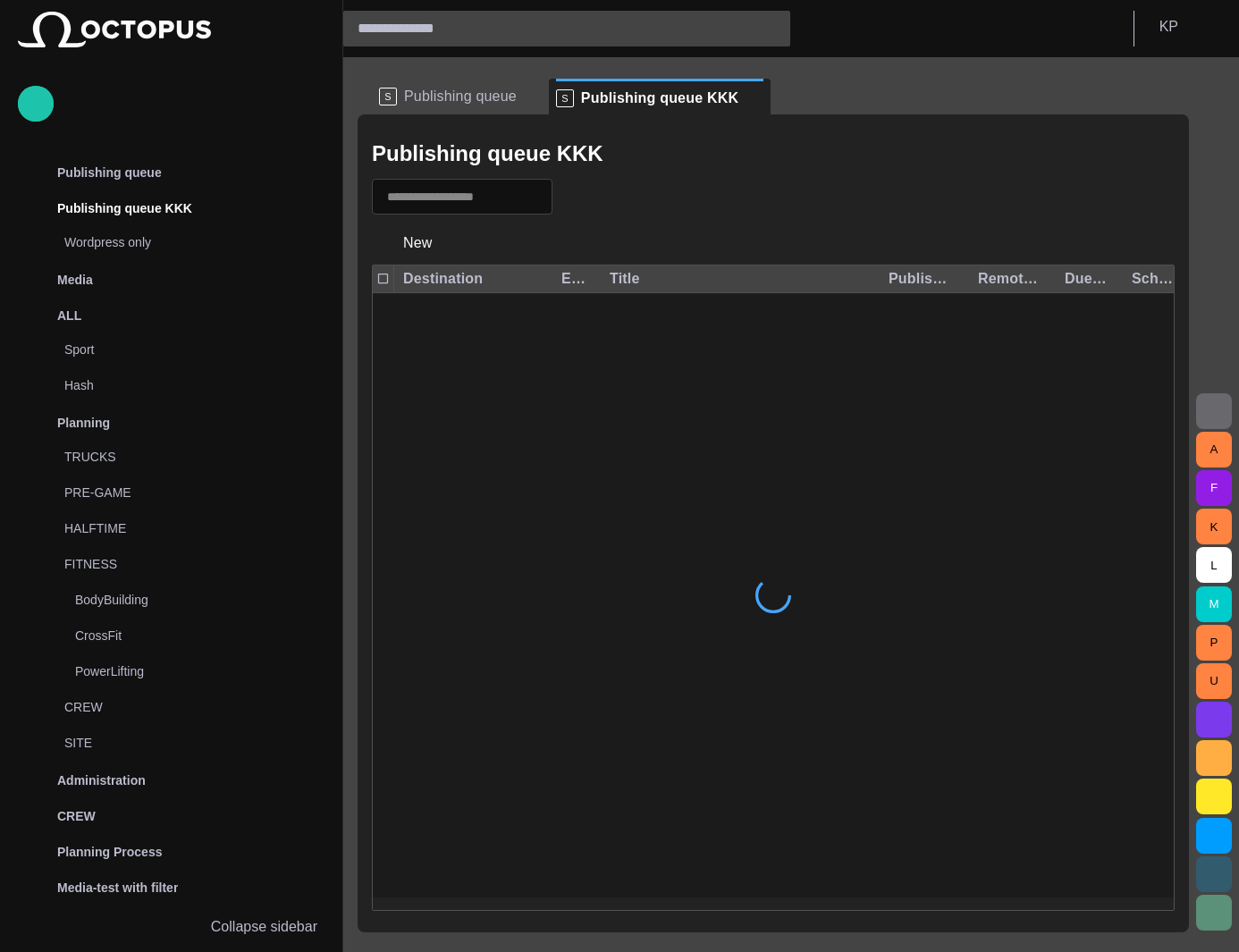
scroll to position [107, 0]
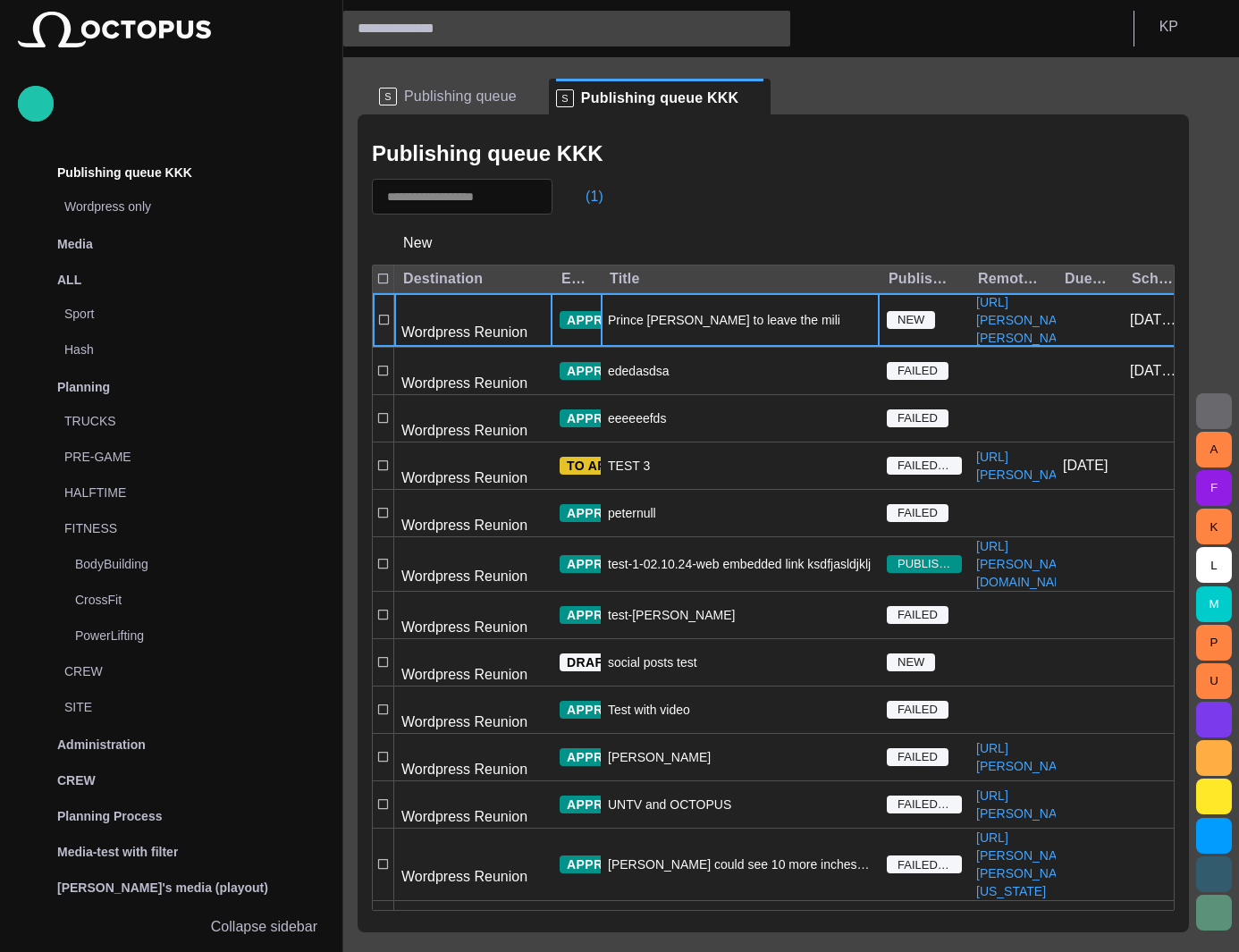
click at [789, 314] on div "Prince William to leave the military" at bounding box center [740, 320] width 279 height 54
click at [747, 317] on span "Prince William to leave the military" at bounding box center [734, 320] width 253 height 18
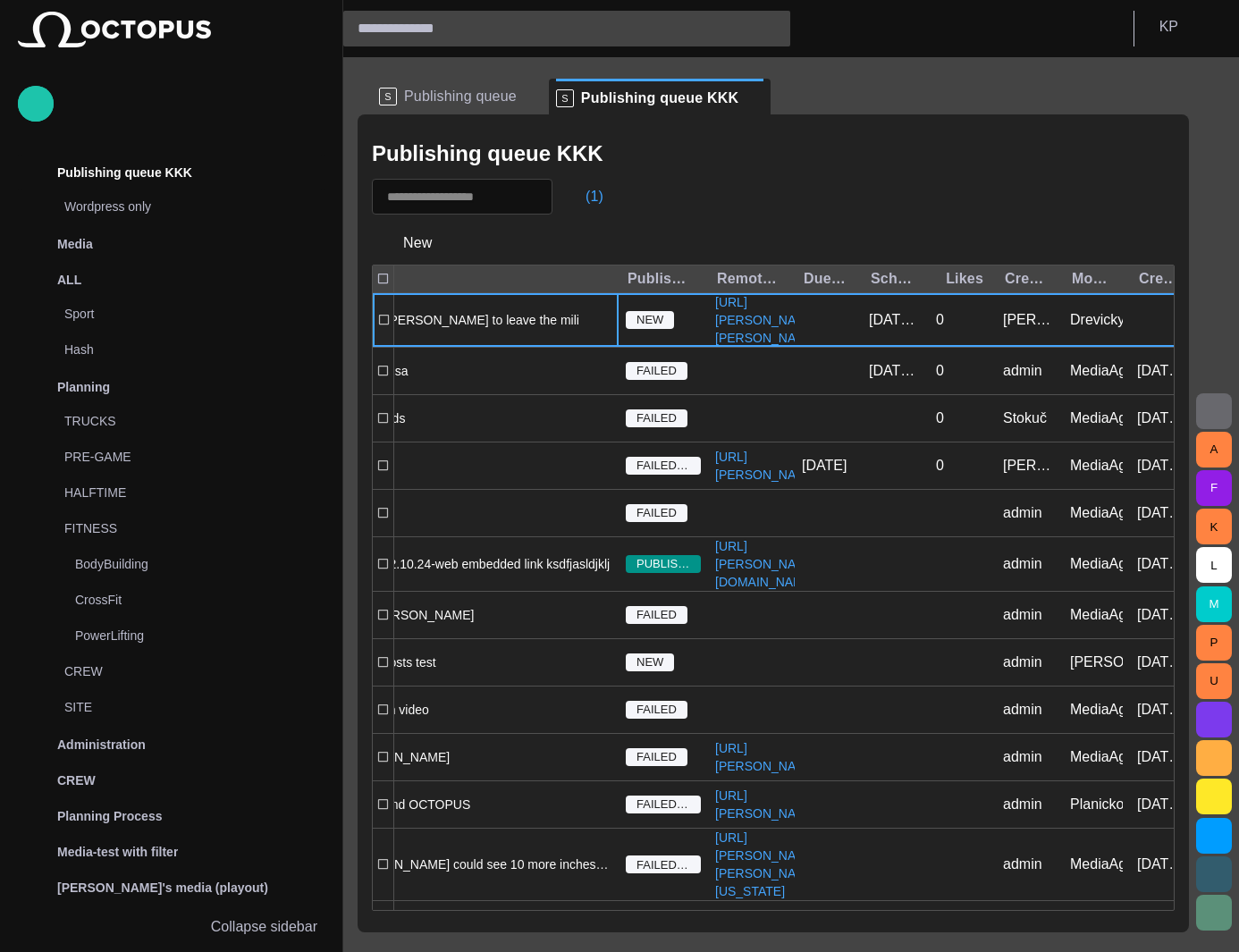
scroll to position [0, 303]
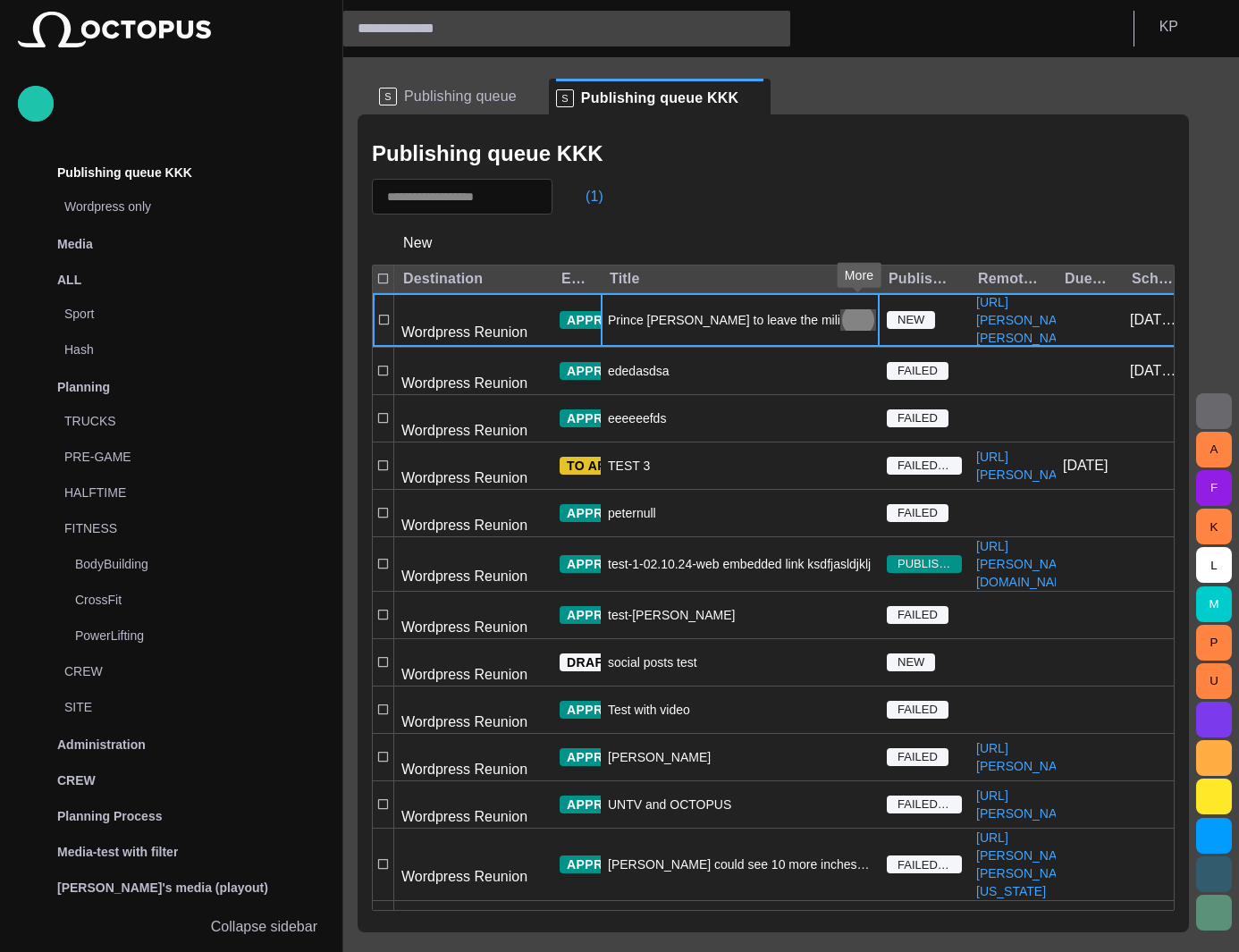
click at [867, 315] on span "button" at bounding box center [858, 319] width 21 height 21
click at [714, 371] on div at bounding box center [619, 476] width 1239 height 952
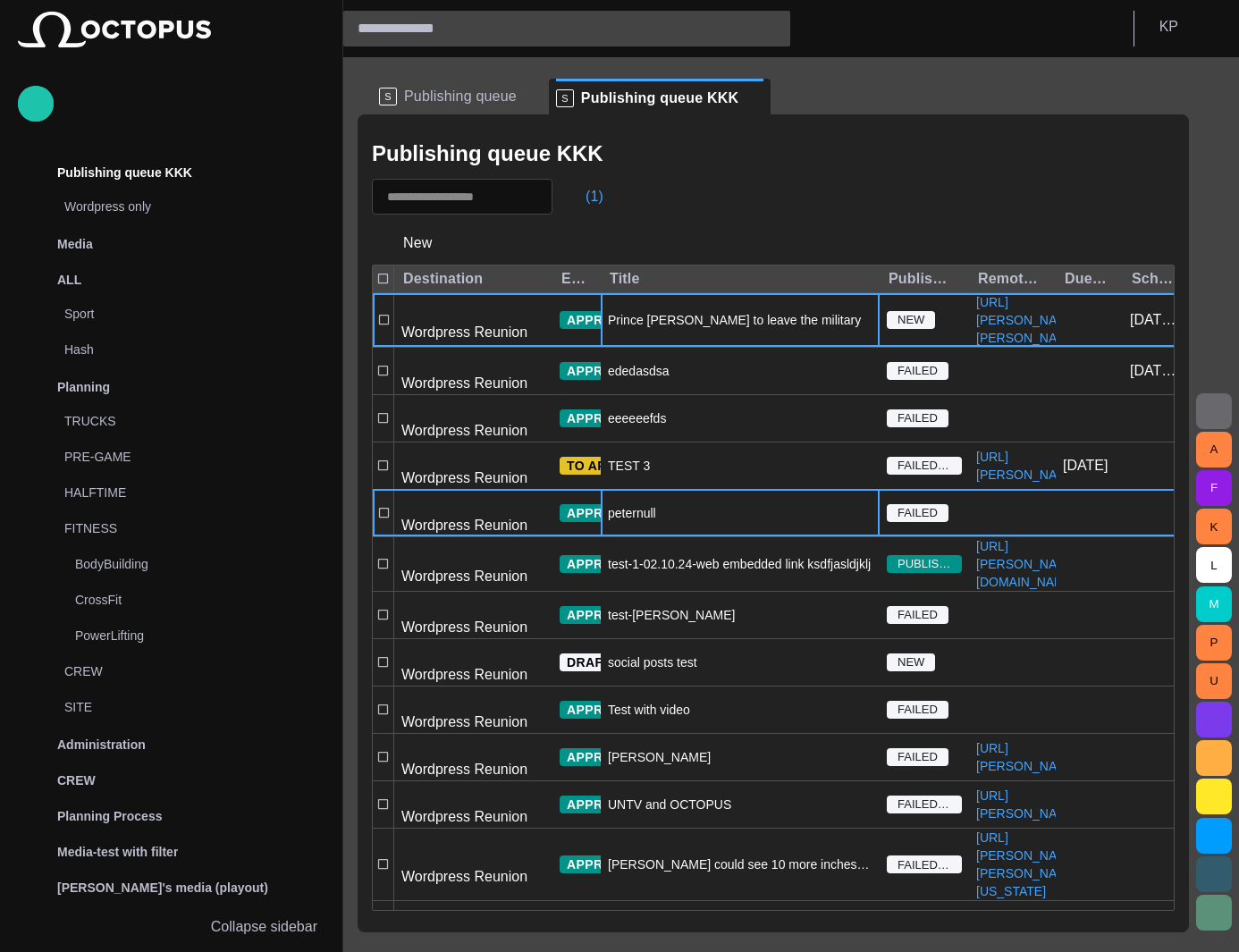
click at [629, 504] on span "peternull" at bounding box center [632, 513] width 48 height 18
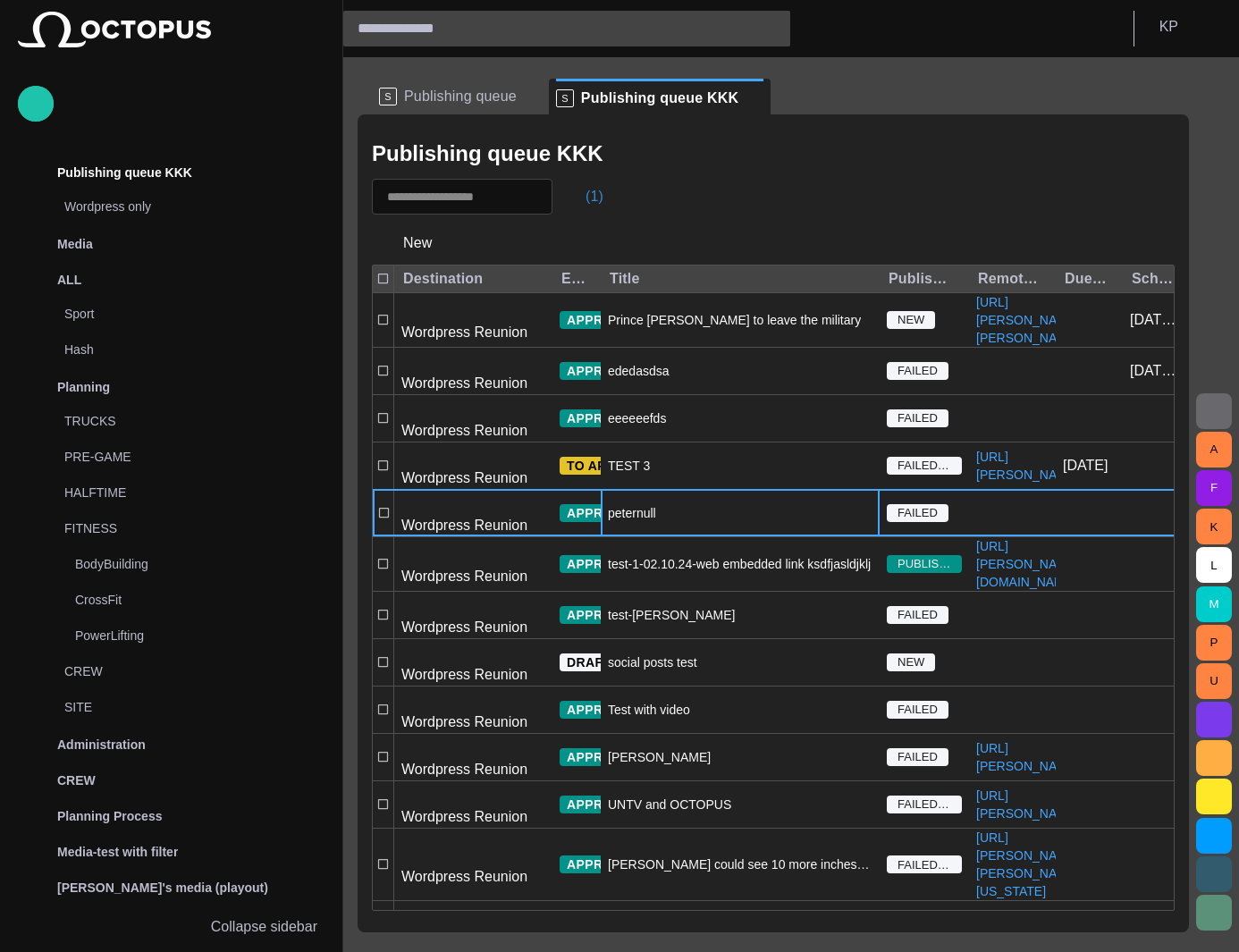
click at [586, 196] on span "button" at bounding box center [577, 197] width 18 height 18
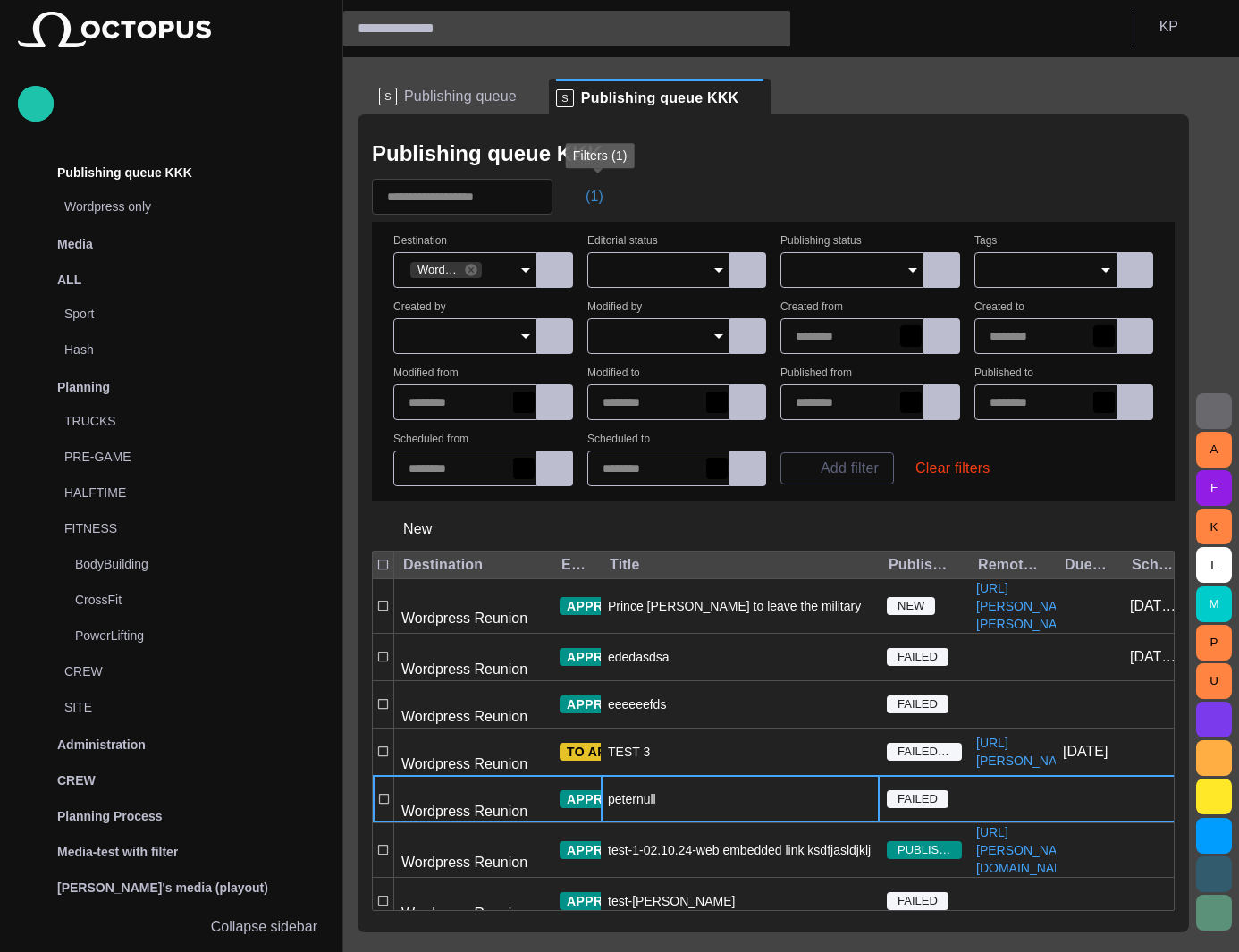
click at [601, 196] on button "(1)" at bounding box center [586, 197] width 52 height 32
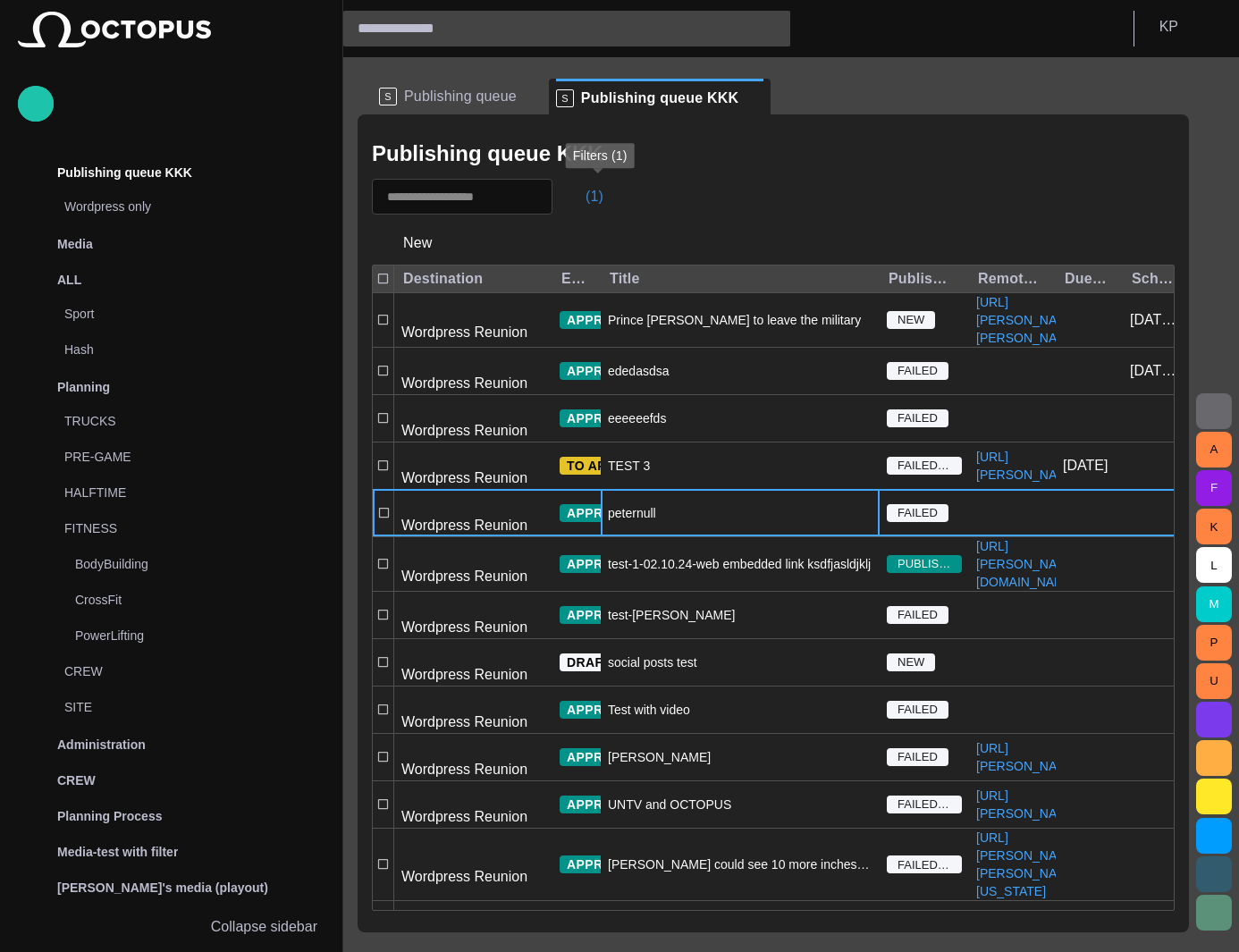
click at [601, 196] on button "(1)" at bounding box center [586, 197] width 52 height 32
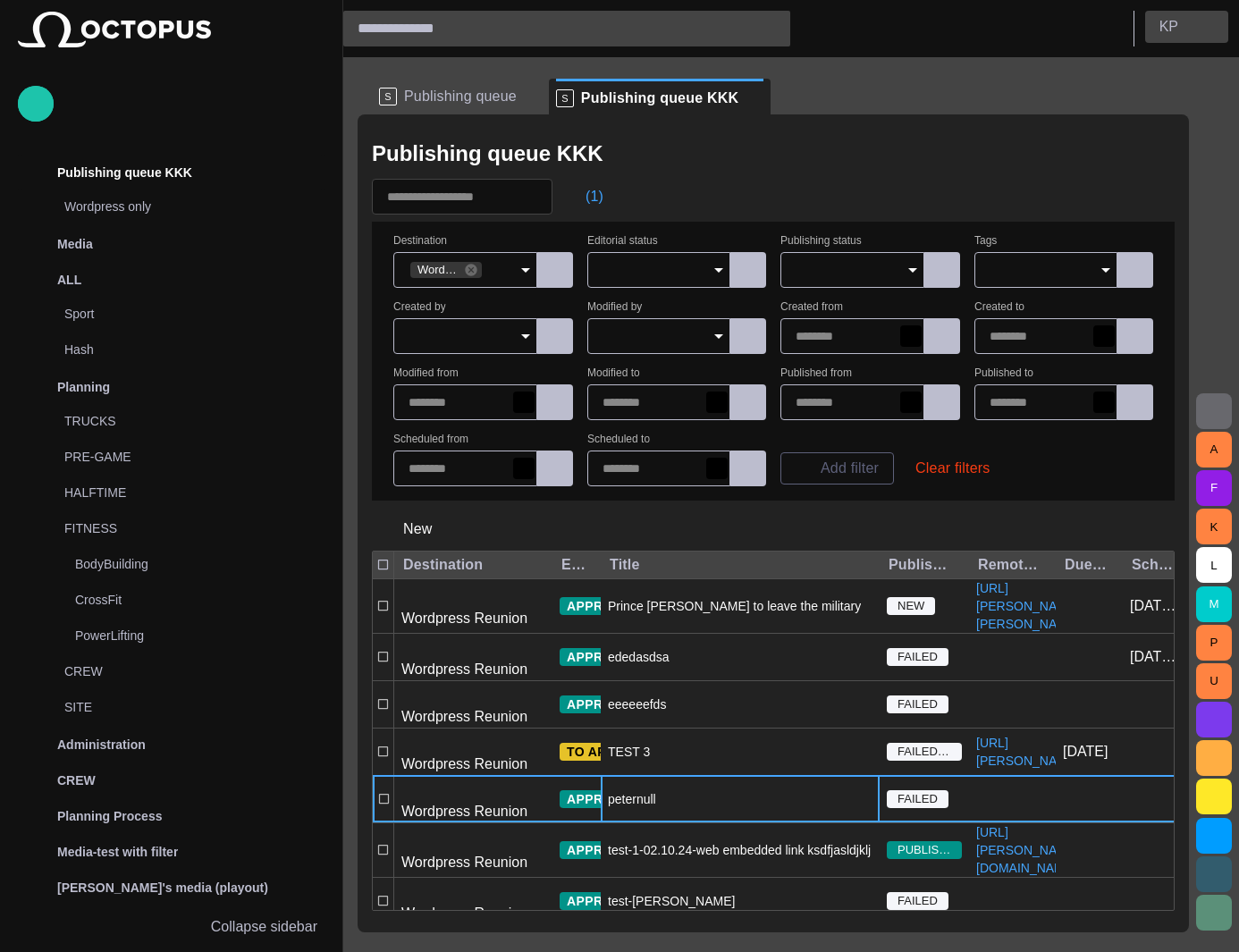
click at [1200, 28] on span "button" at bounding box center [1207, 27] width 14 height 14
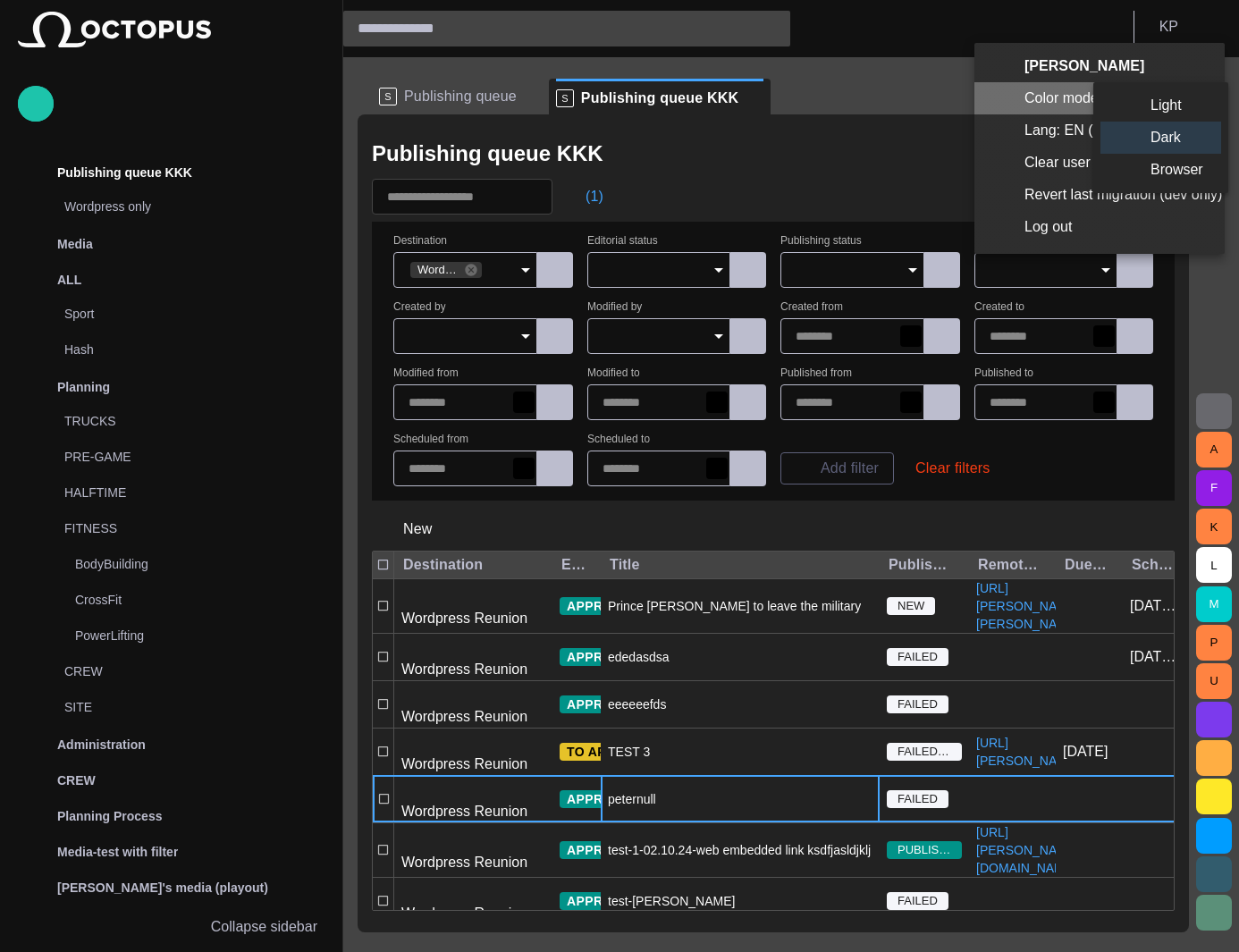
click at [1099, 108] on ul "Light Dark Browser" at bounding box center [1161, 137] width 135 height 97
click at [1166, 93] on li "Light" at bounding box center [1161, 105] width 121 height 32
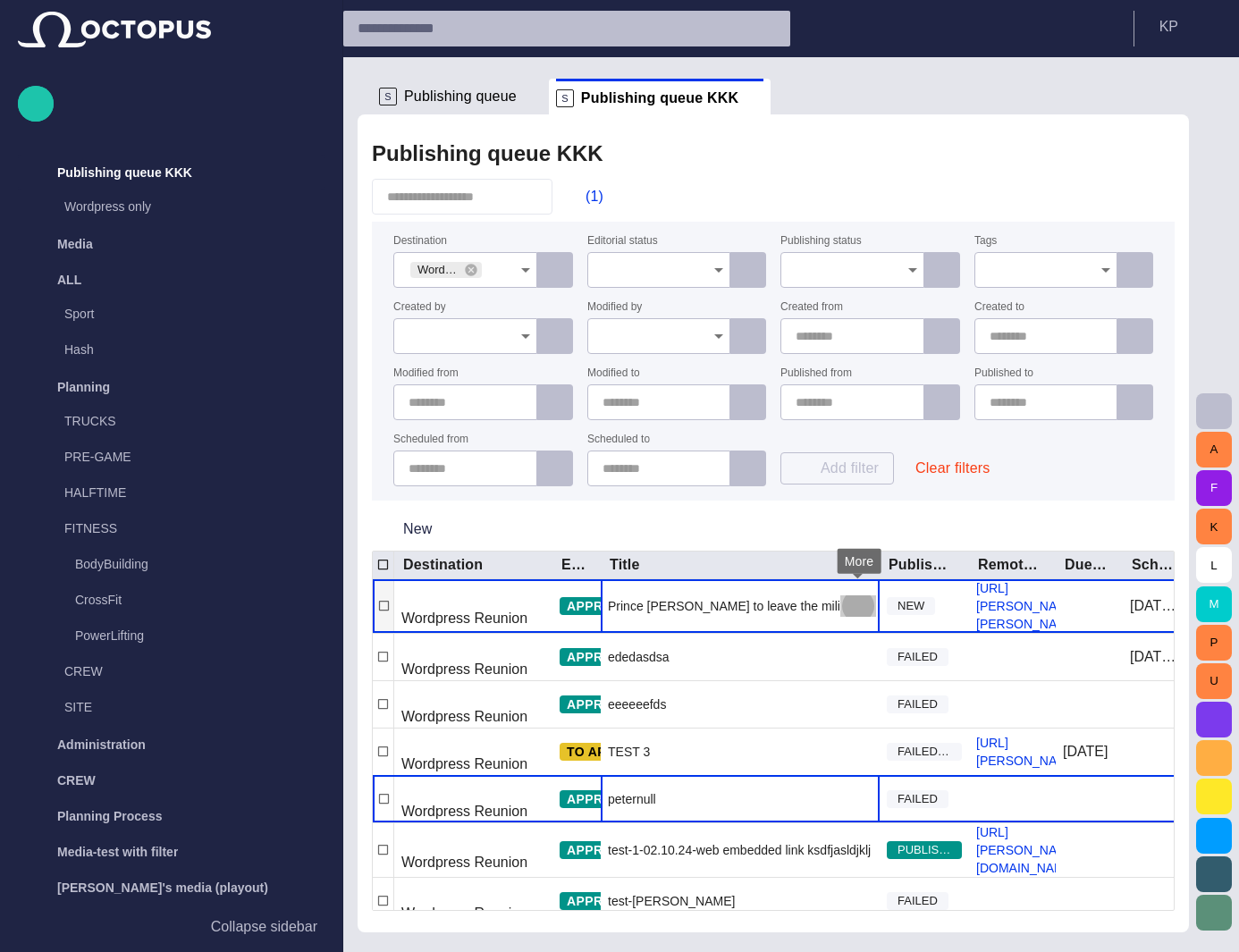
click at [853, 599] on span "button" at bounding box center [858, 606] width 21 height 21
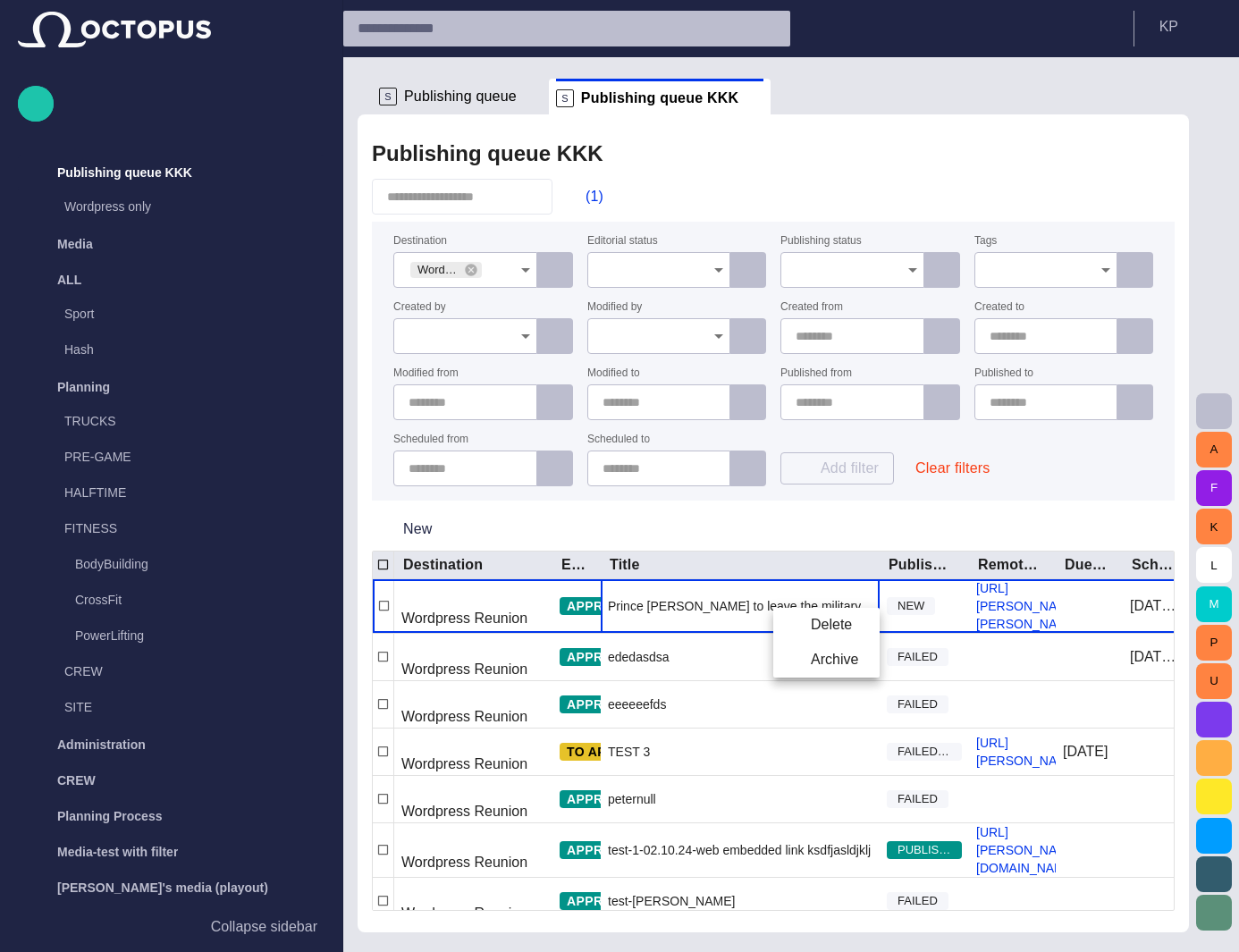
click at [853, 527] on div at bounding box center [619, 476] width 1239 height 952
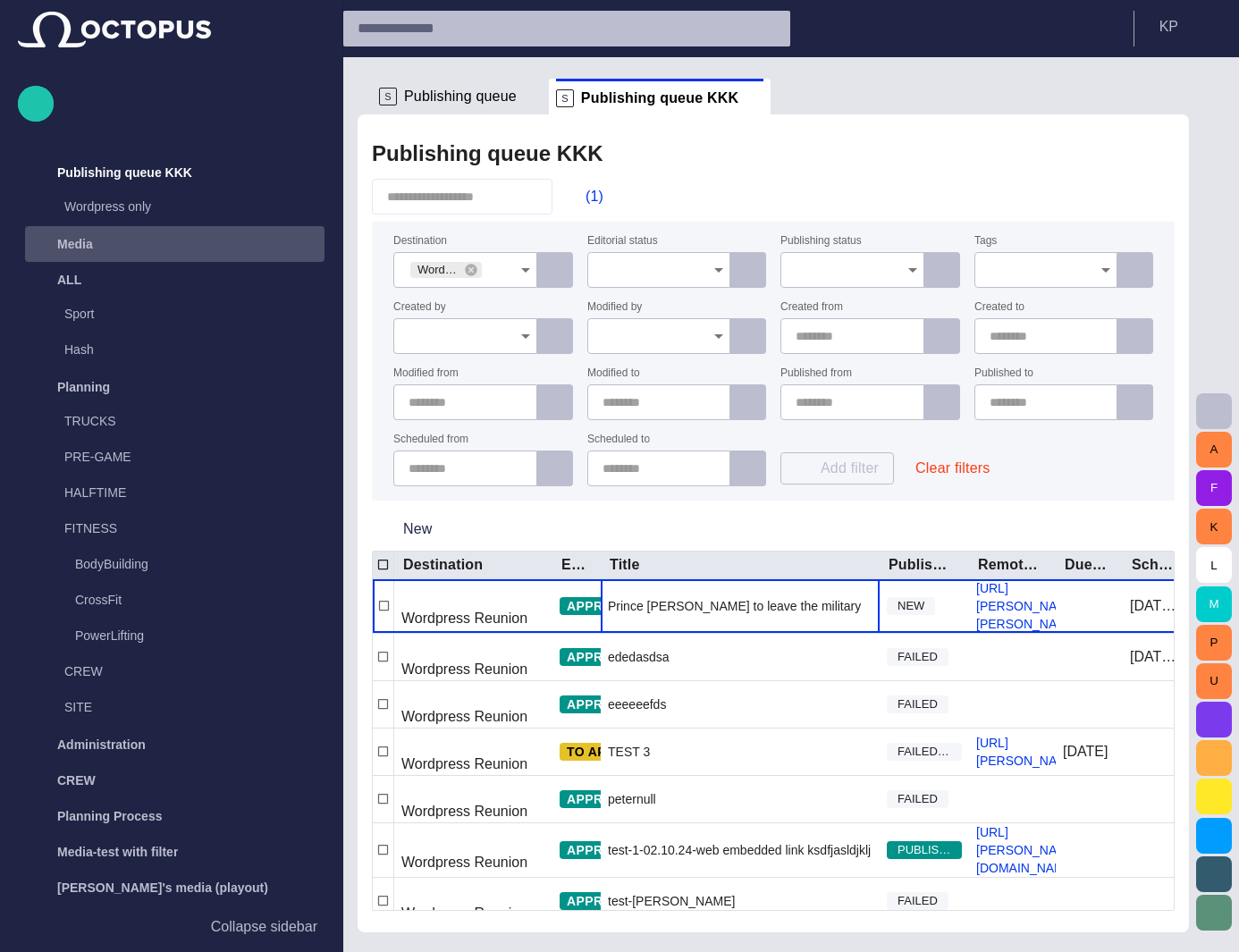
scroll to position [0, 0]
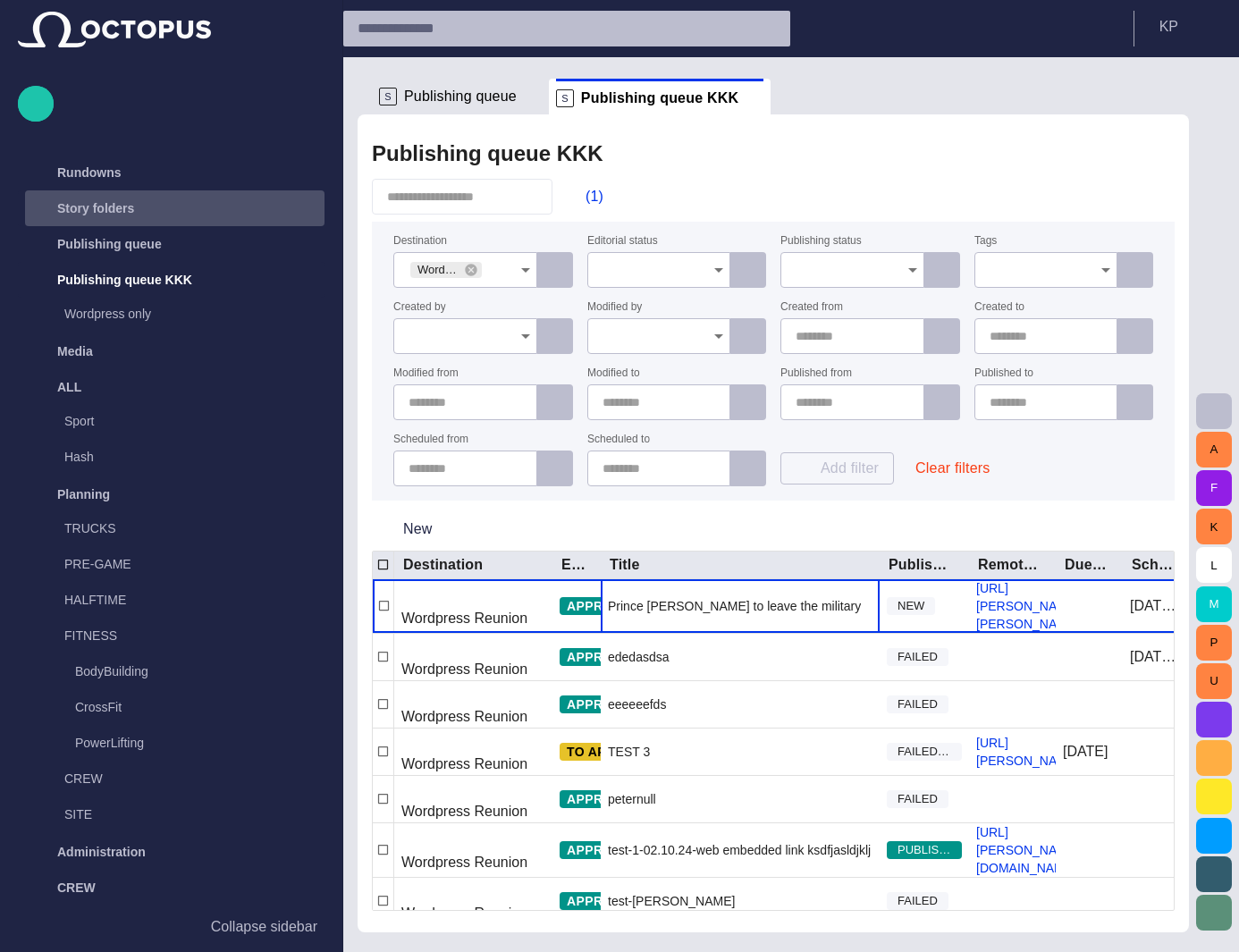
click at [149, 211] on div "Story folders" at bounding box center [159, 208] width 260 height 29
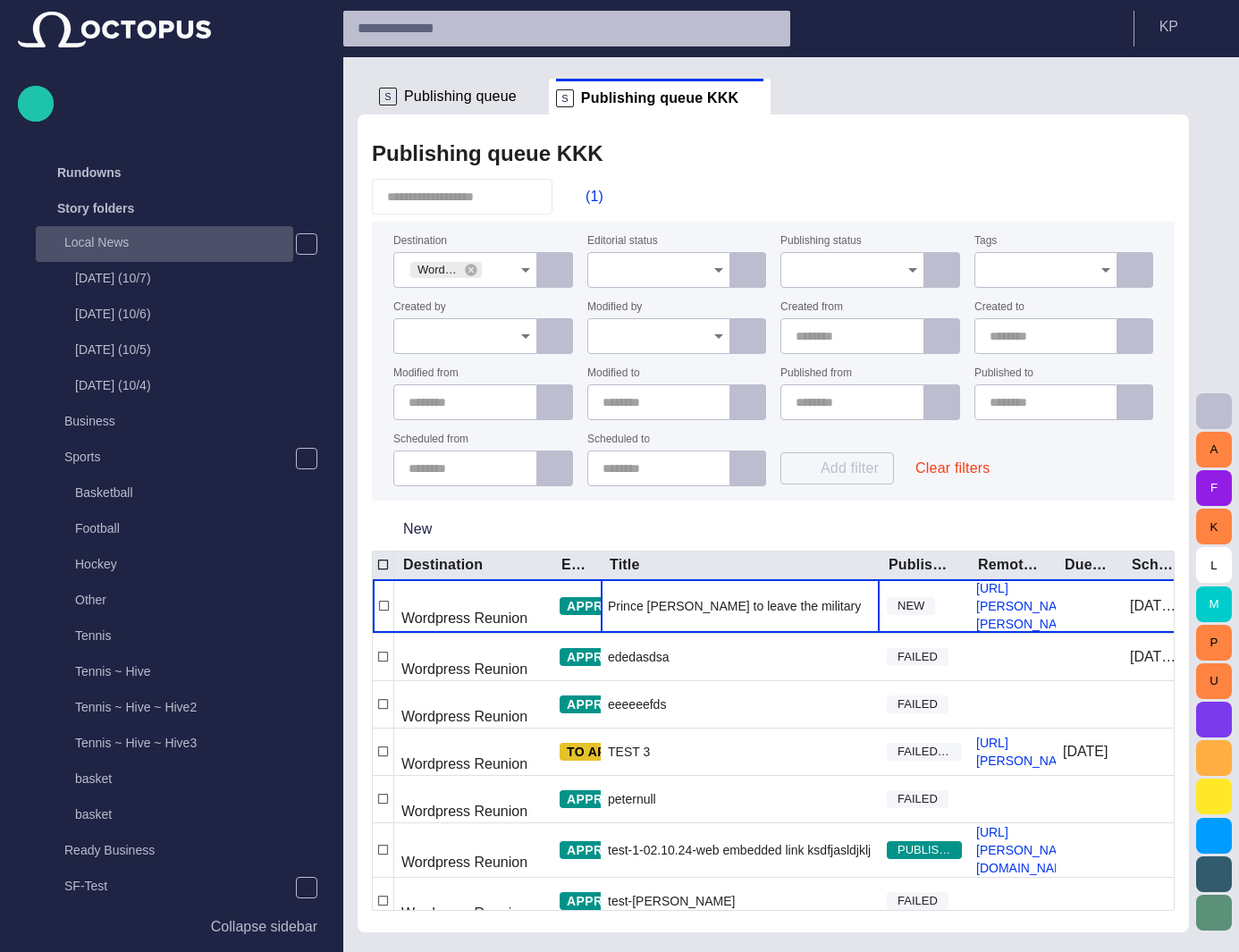
click at [120, 247] on p "Local News" at bounding box center [178, 242] width 229 height 18
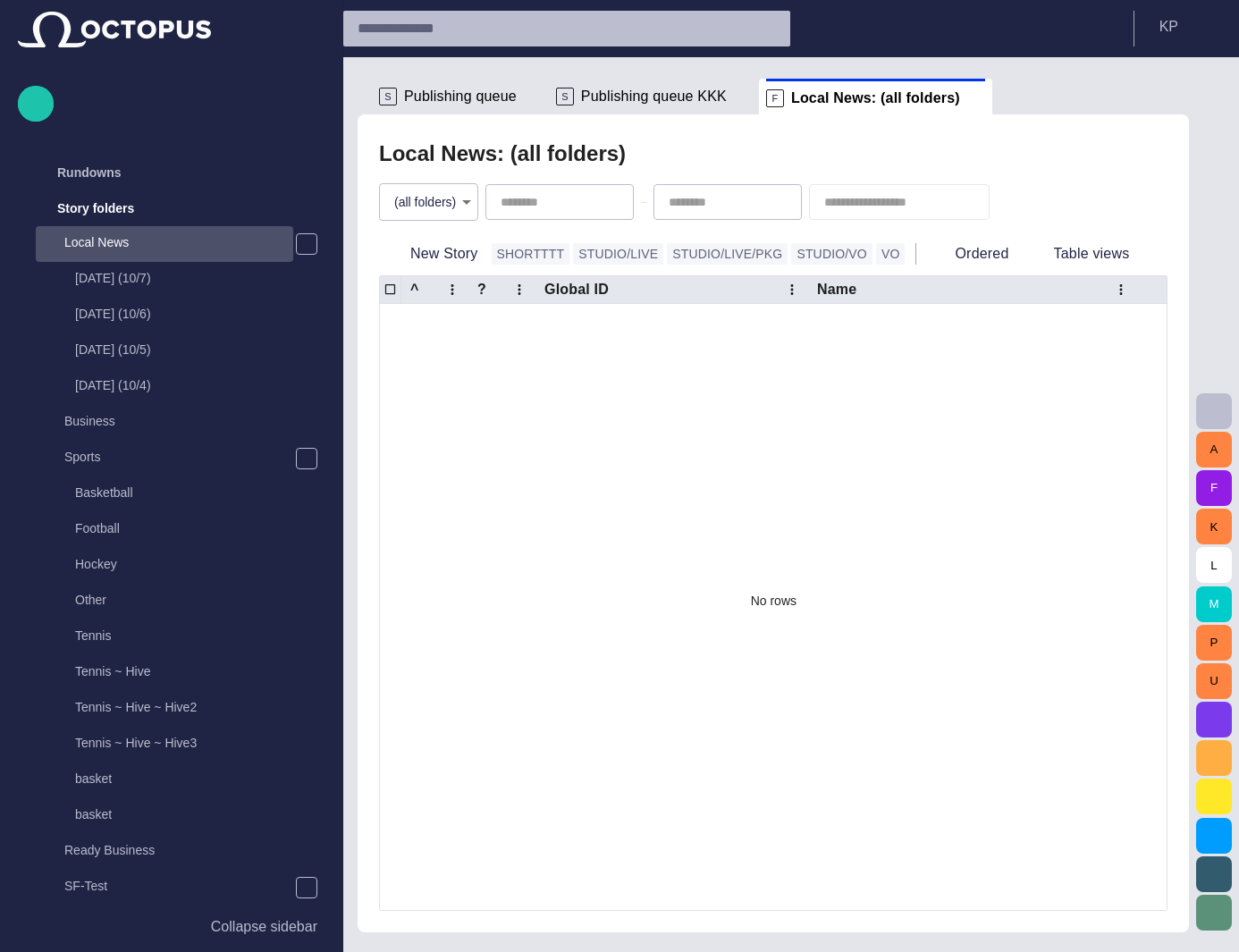
scroll to position [36, 0]
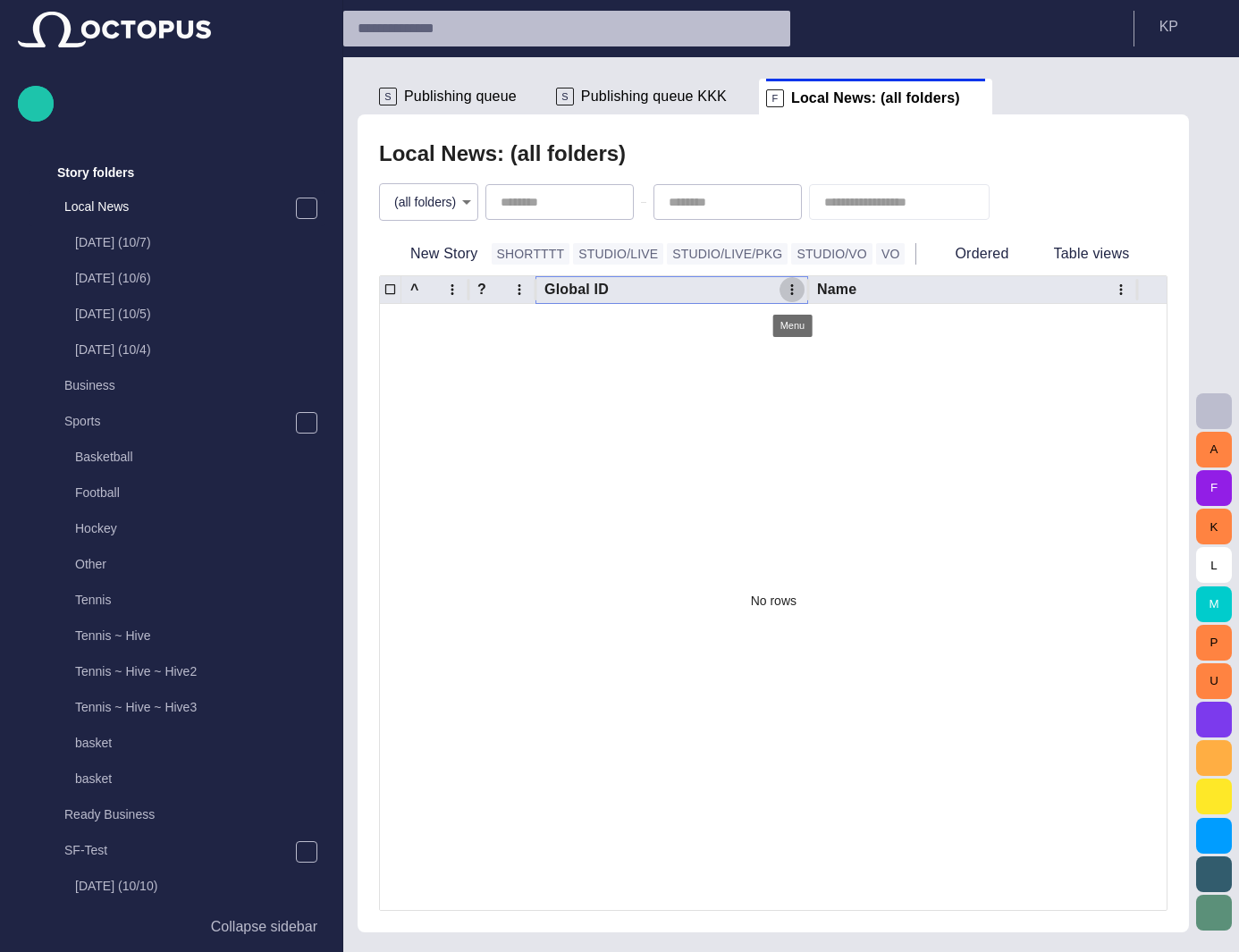
click at [785, 291] on icon "Global ID column menu" at bounding box center [792, 290] width 16 height 16
click at [729, 322] on span "Remove column" at bounding box center [693, 320] width 194 height 21
click at [586, 290] on icon "Name column menu" at bounding box center [587, 289] width 3 height 11
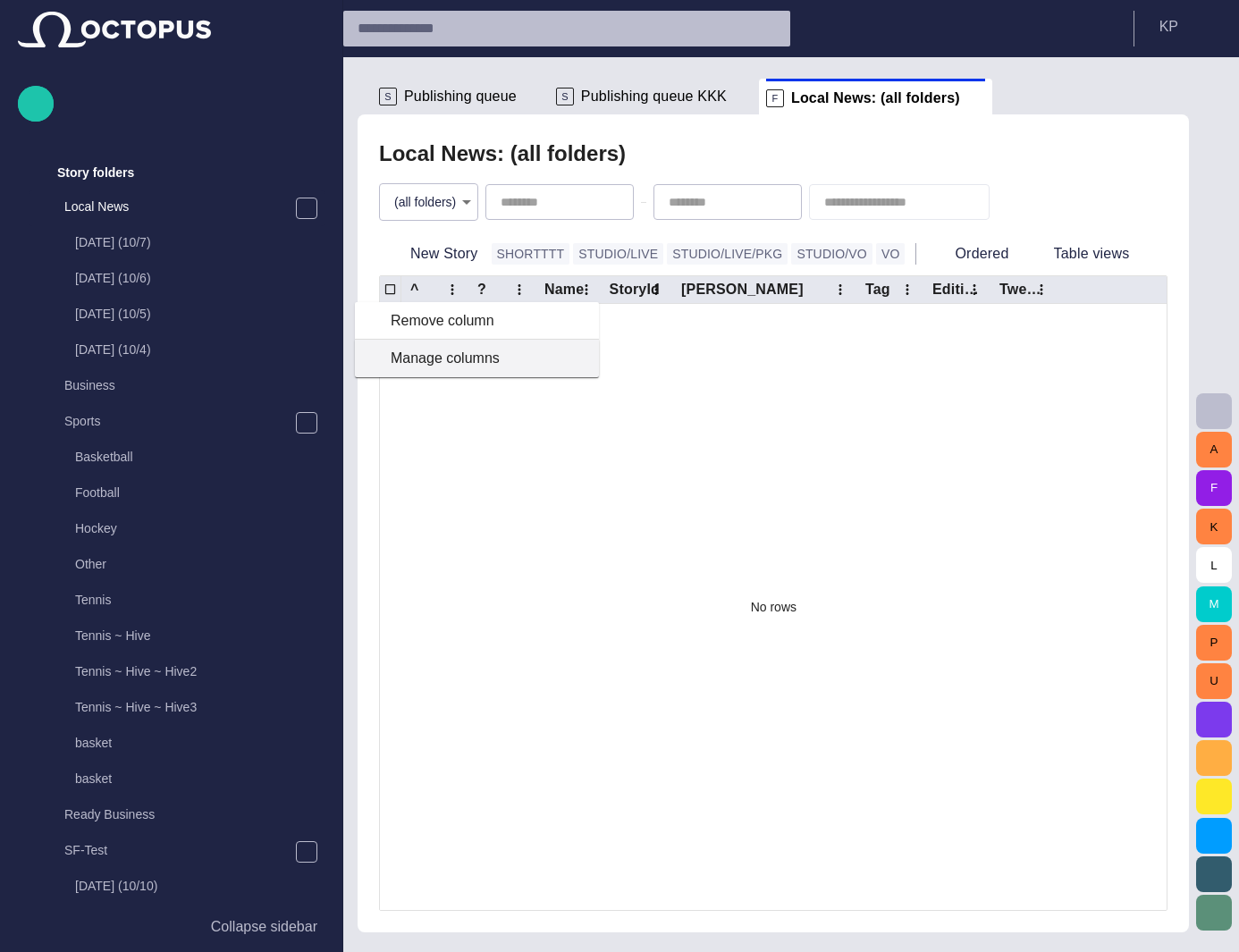
click at [533, 359] on span "Manage columns" at bounding box center [466, 358] width 151 height 21
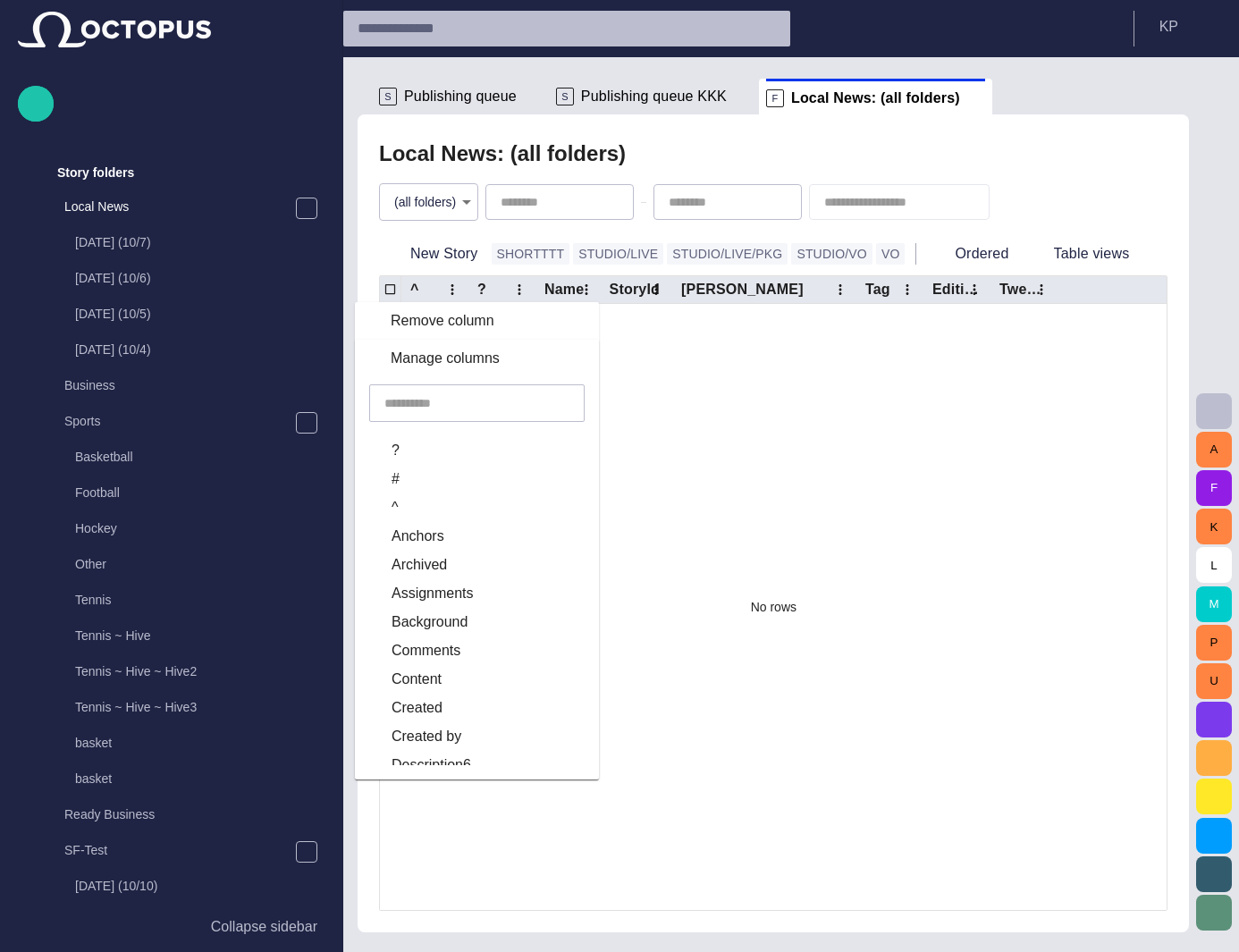
click at [513, 392] on div at bounding box center [477, 404] width 216 height 38
click at [469, 534] on label "Anchors" at bounding box center [461, 536] width 175 height 21
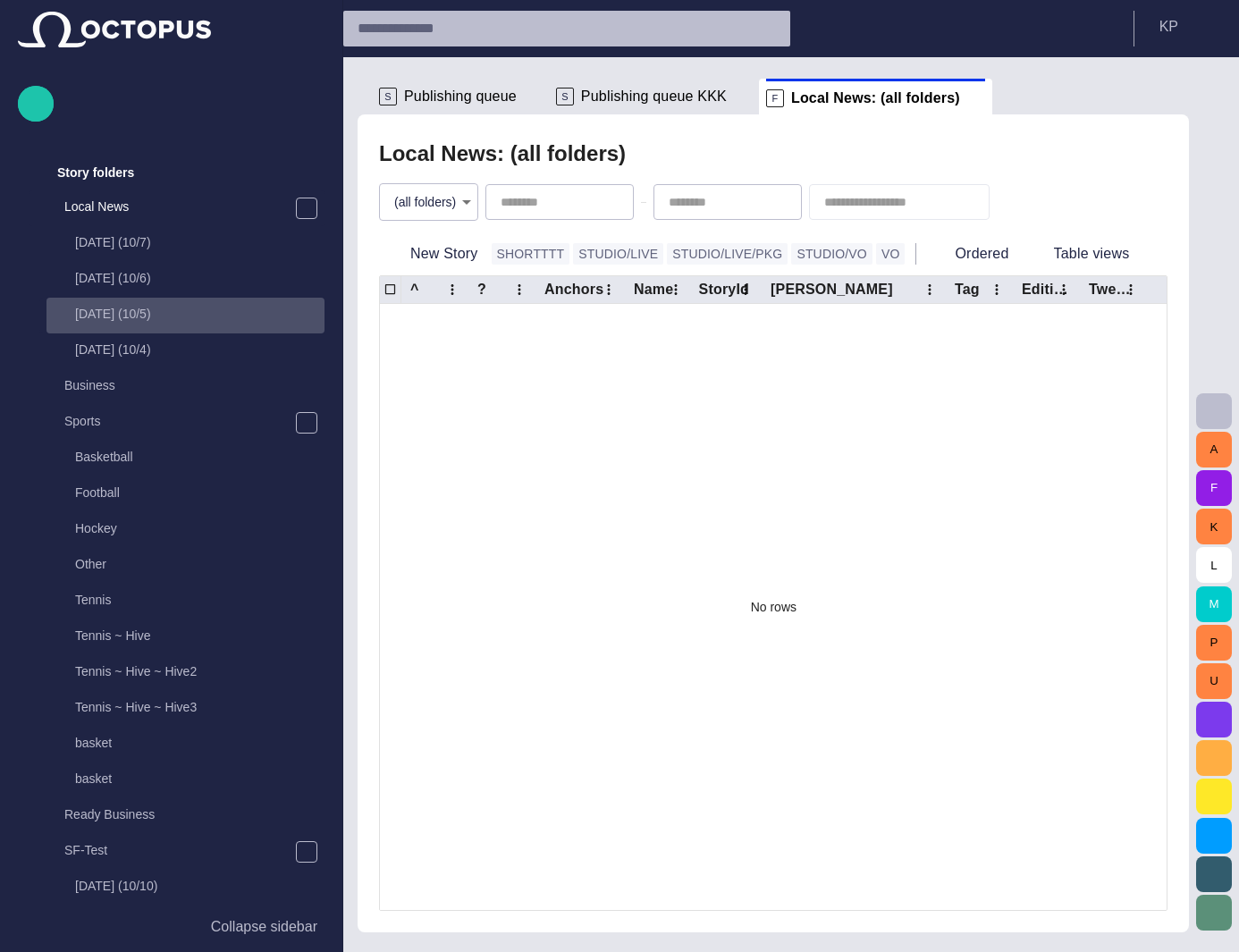
scroll to position [0, 0]
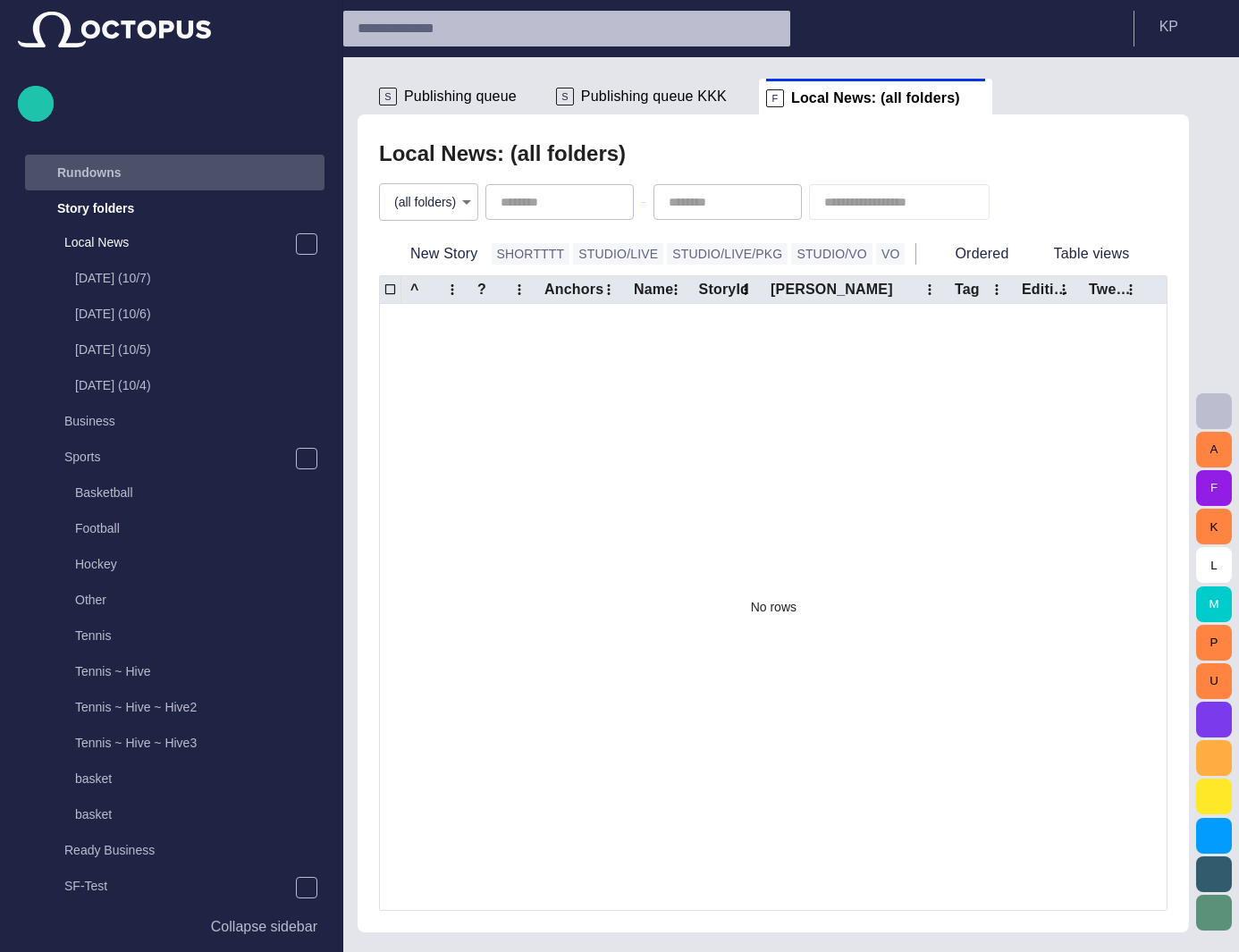
click at [192, 169] on div "Rundowns" at bounding box center [159, 172] width 260 height 29
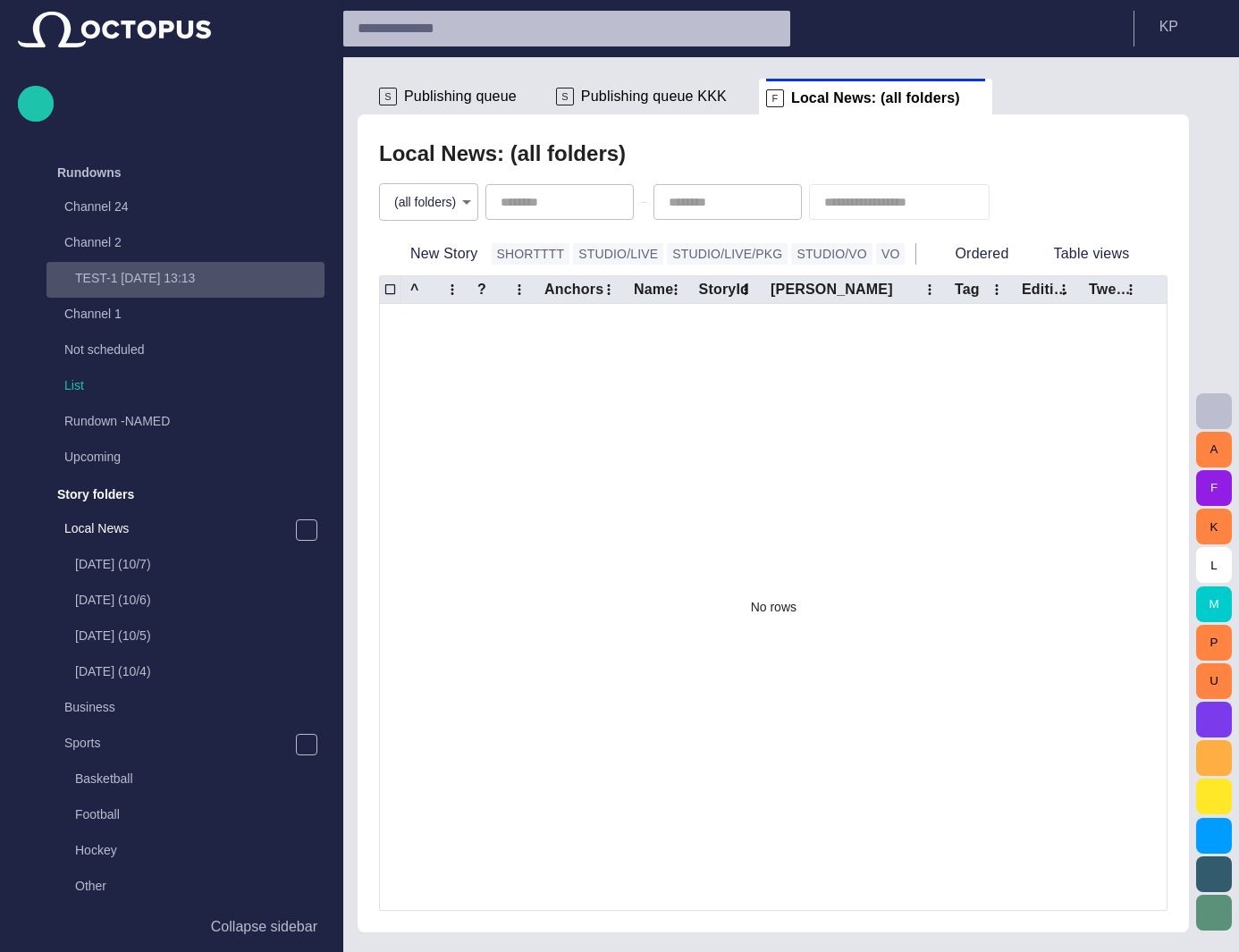
click at [156, 276] on p "TEST-1 [DATE] 13:13" at bounding box center [200, 278] width 250 height 18
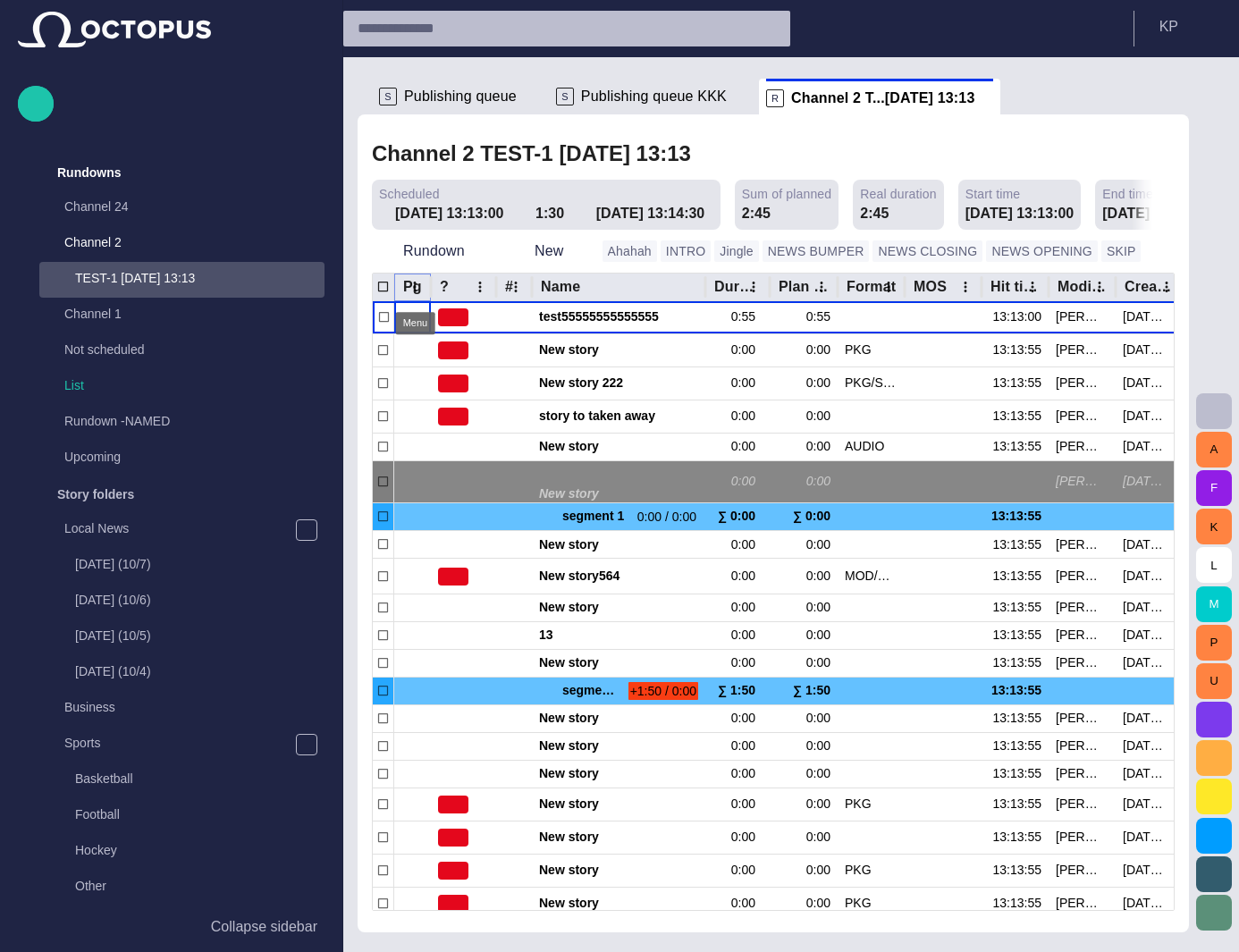
click at [415, 288] on icon "Pg column menu" at bounding box center [415, 287] width 3 height 11
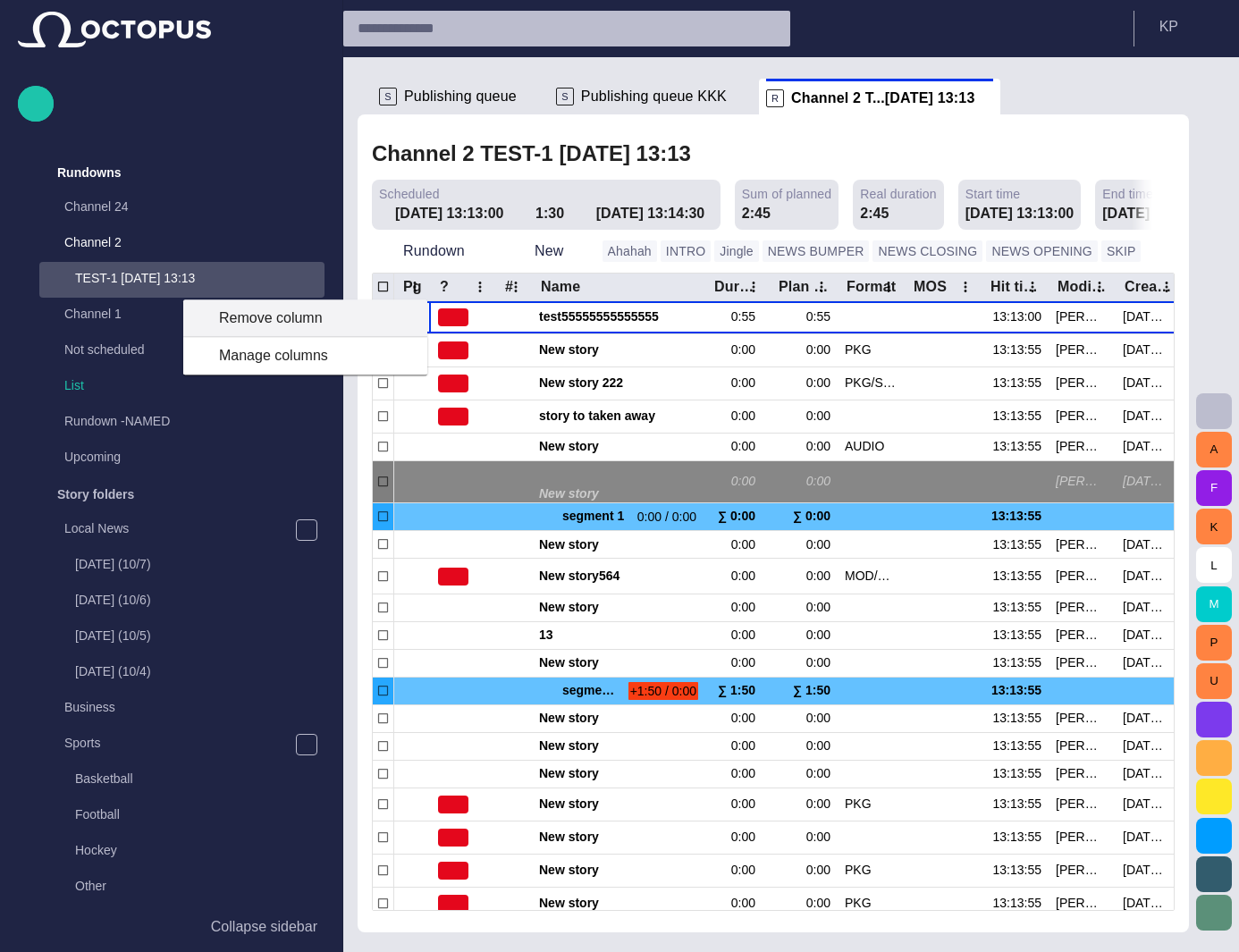
click at [354, 316] on span "Remove column" at bounding box center [316, 318] width 194 height 21
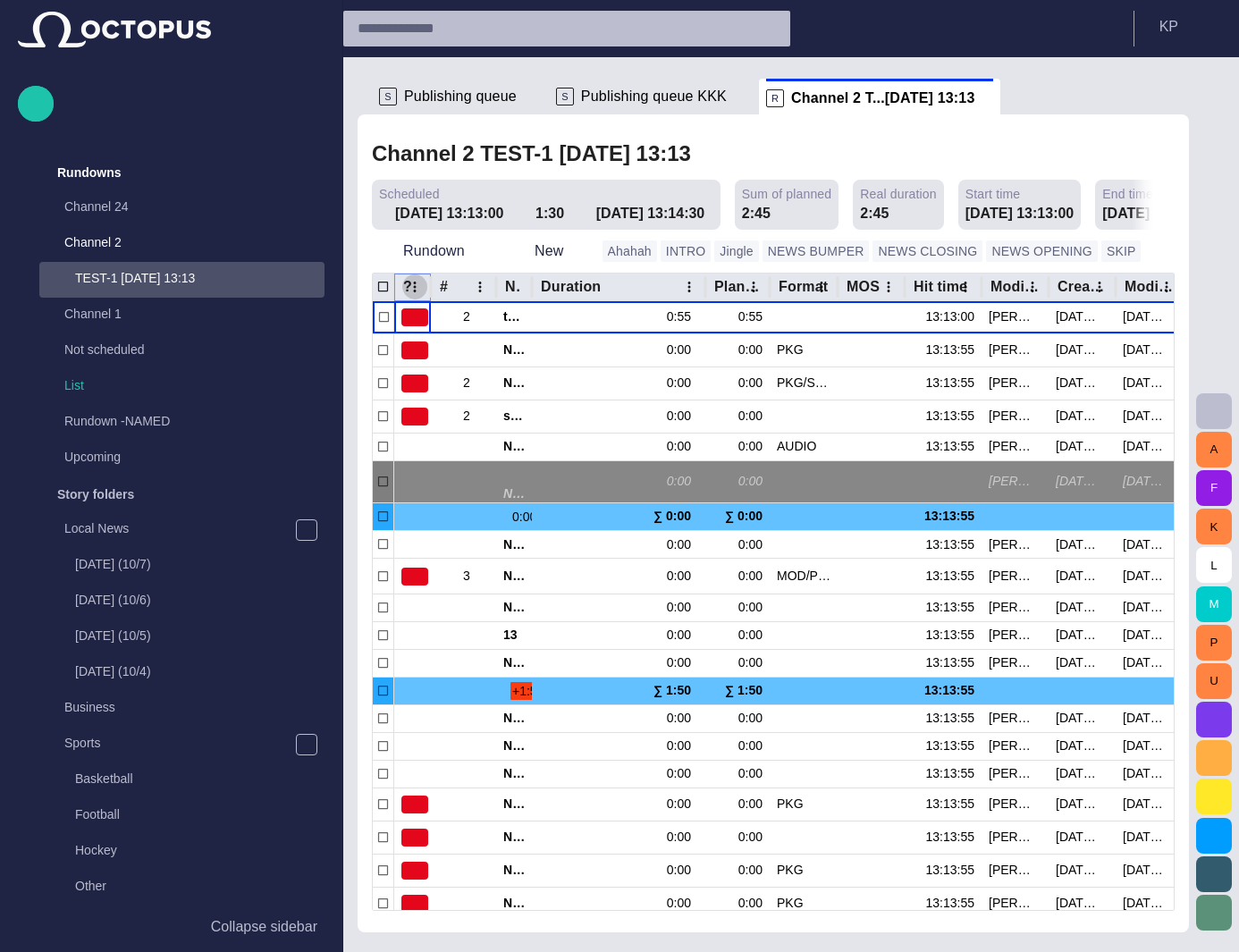
click at [415, 287] on icon "? column menu" at bounding box center [415, 287] width 3 height 11
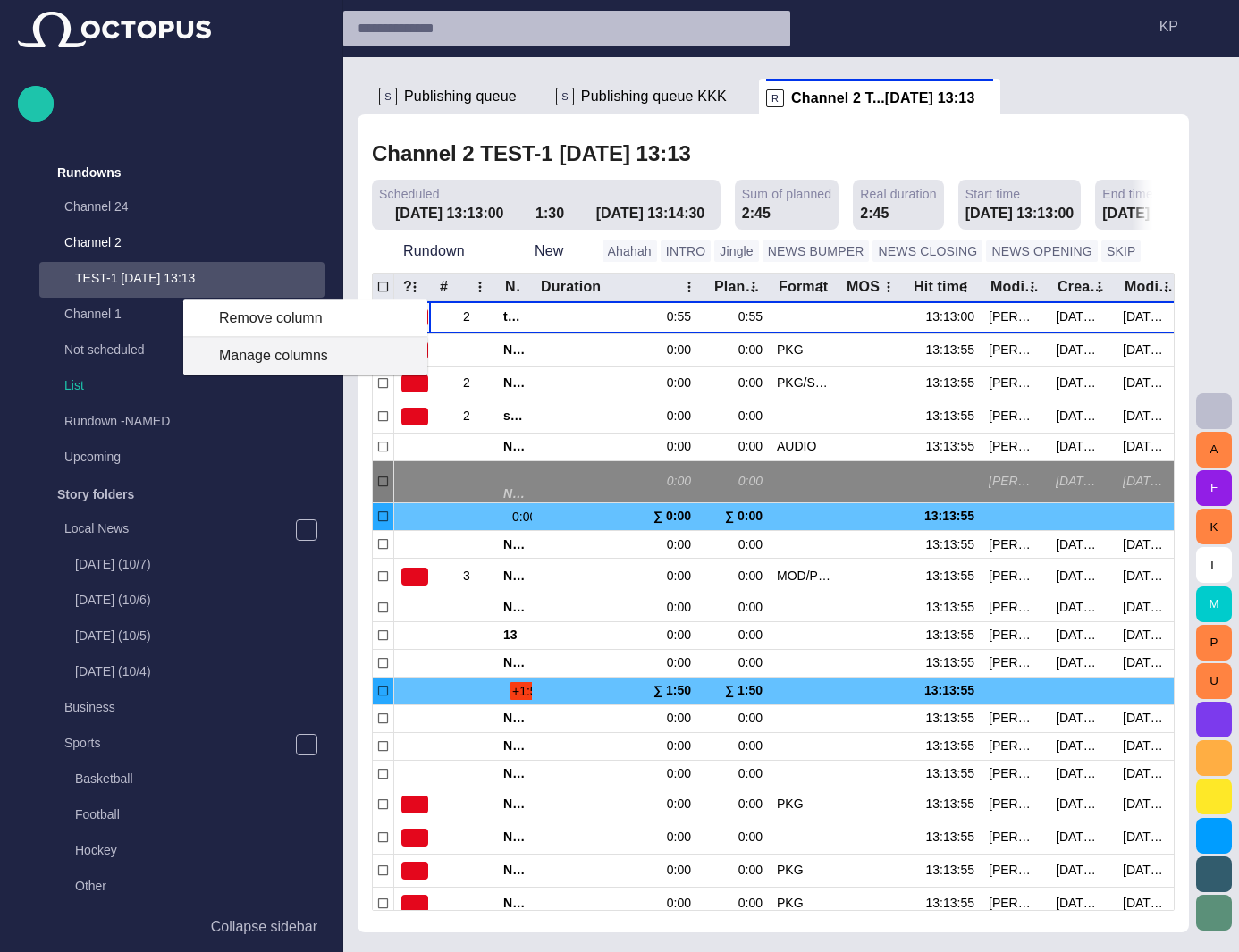
click at [342, 360] on span "Manage columns" at bounding box center [294, 355] width 151 height 21
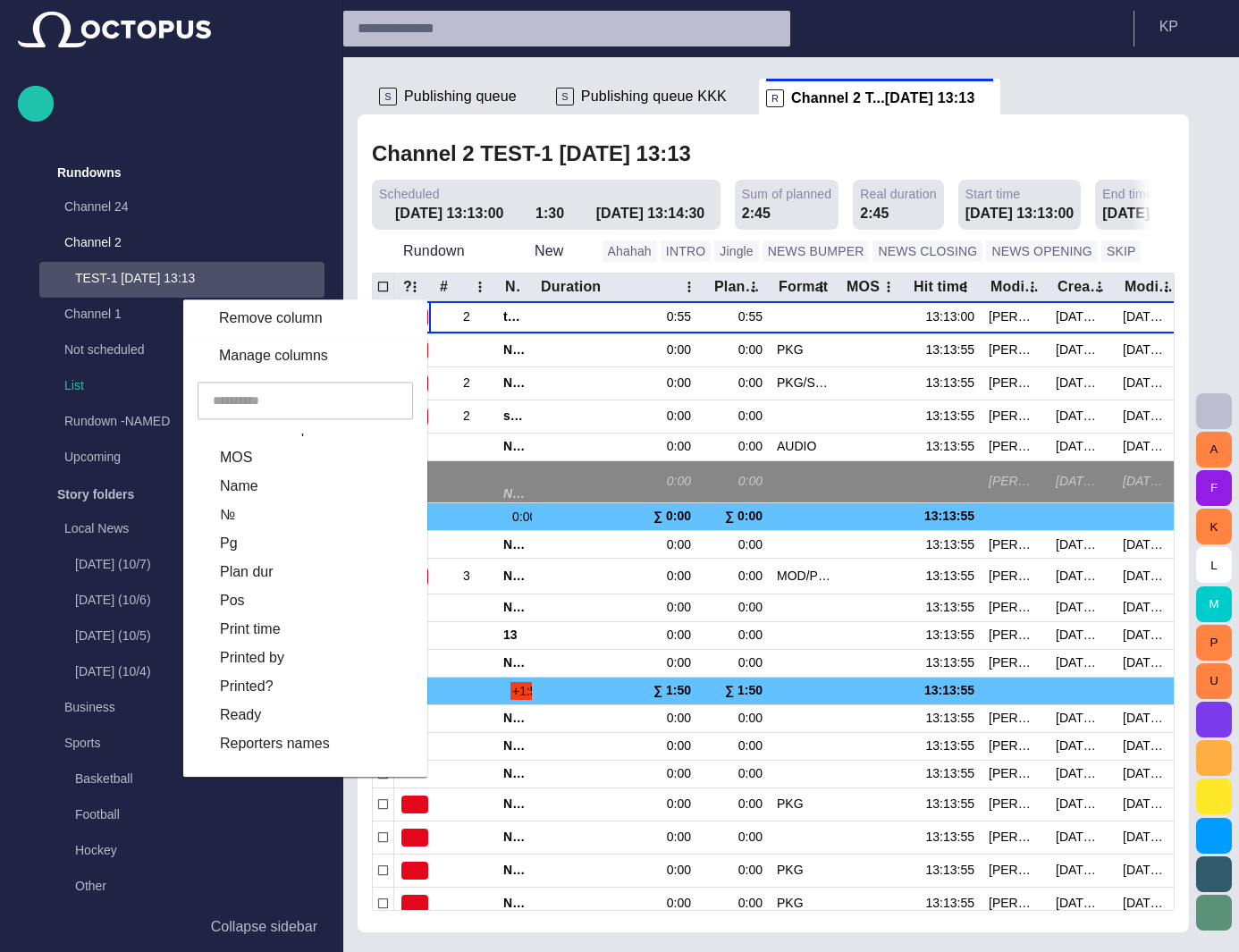
scroll to position [851, 0]
click at [324, 409] on input "text" at bounding box center [305, 401] width 185 height 18
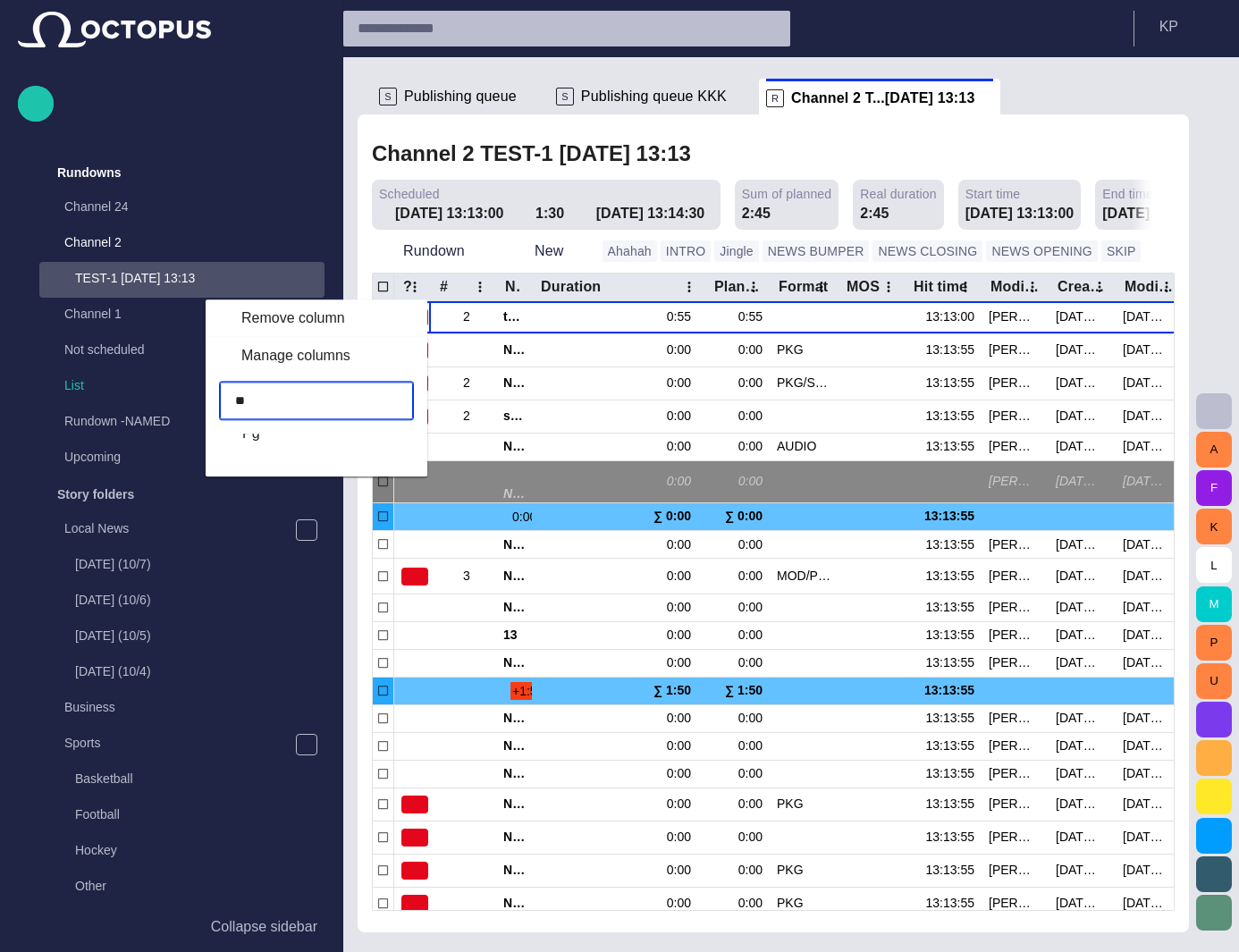
scroll to position [0, 0]
type input "**"
click at [261, 441] on label "Pg" at bounding box center [300, 447] width 153 height 21
